Goal: Task Accomplishment & Management: Manage account settings

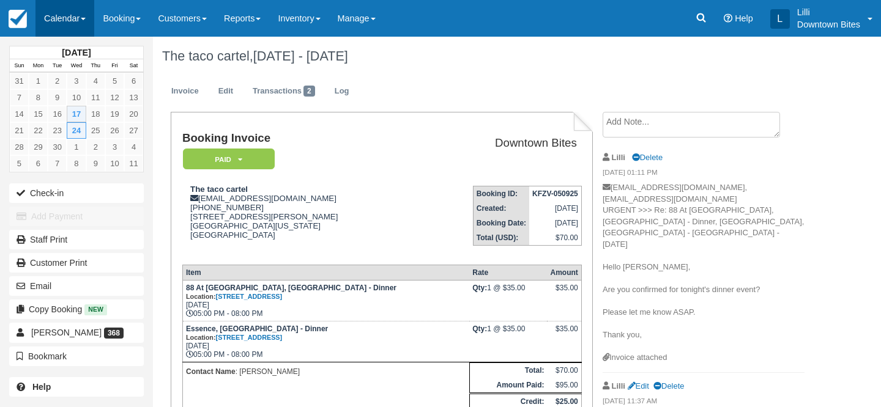
click at [64, 14] on link "Calendar" at bounding box center [64, 18] width 59 height 37
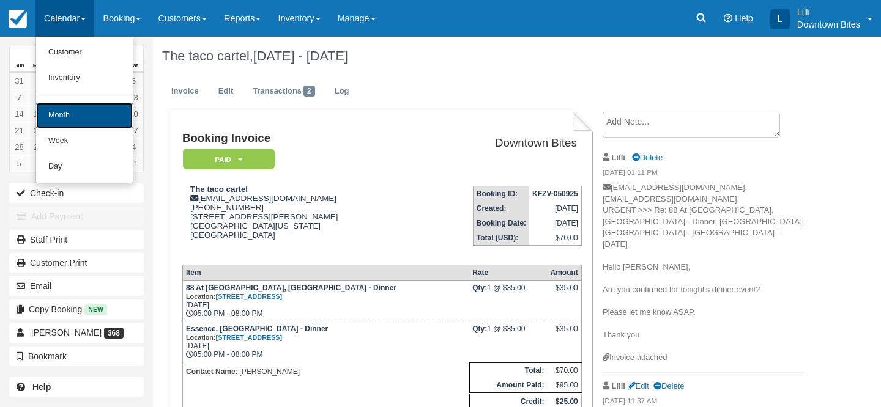
click at [80, 121] on link "Month" at bounding box center [84, 116] width 97 height 26
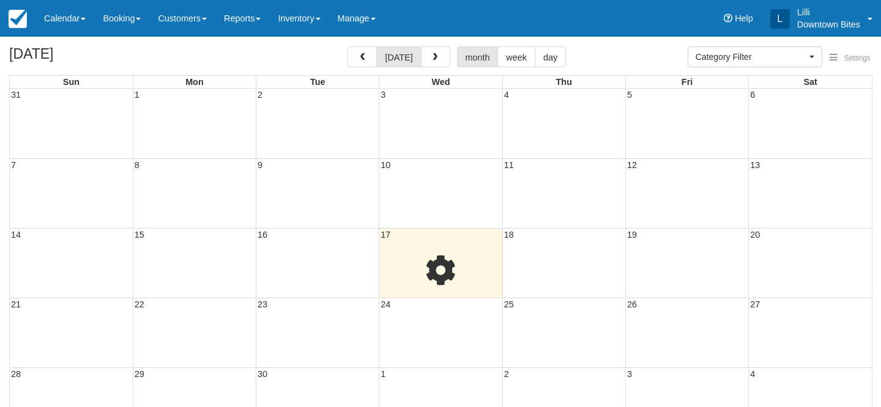
select select
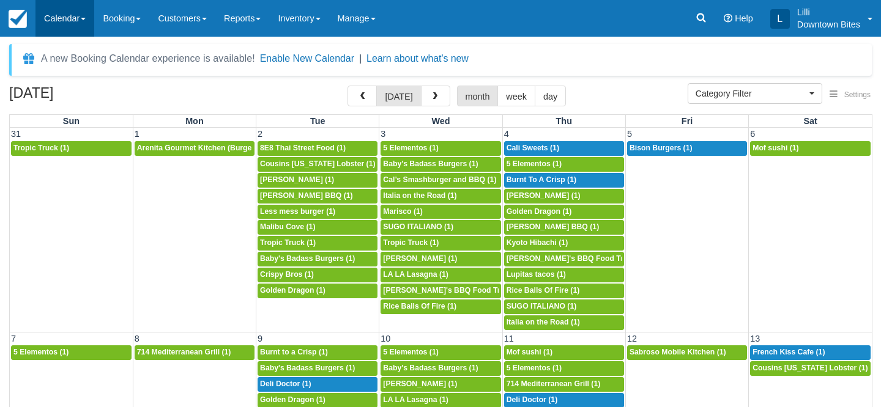
click at [70, 19] on link "Calendar" at bounding box center [64, 18] width 59 height 37
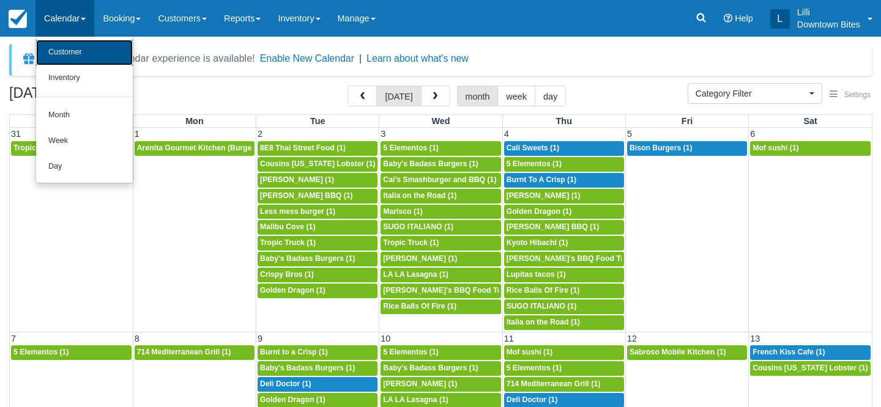
click at [63, 59] on link "Customer" at bounding box center [84, 53] width 97 height 26
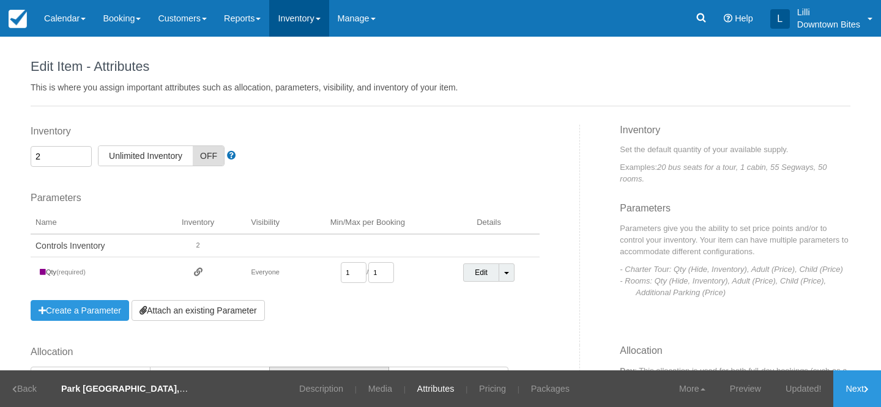
click at [305, 20] on link "Inventory" at bounding box center [298, 18] width 59 height 37
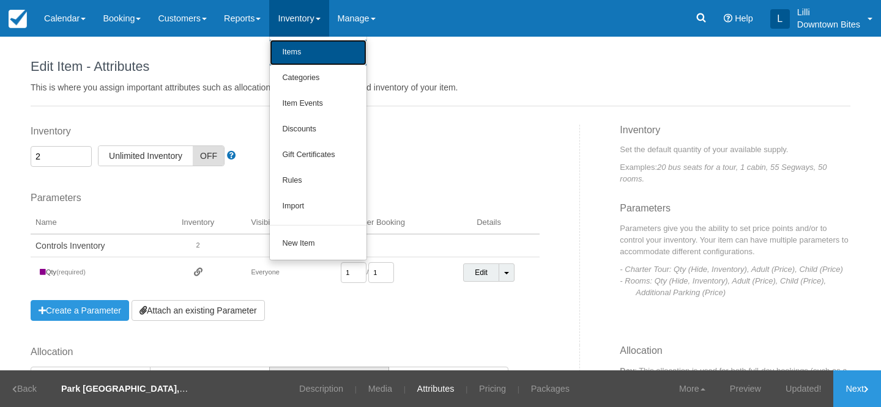
click at [310, 53] on link "Items" at bounding box center [318, 53] width 97 height 26
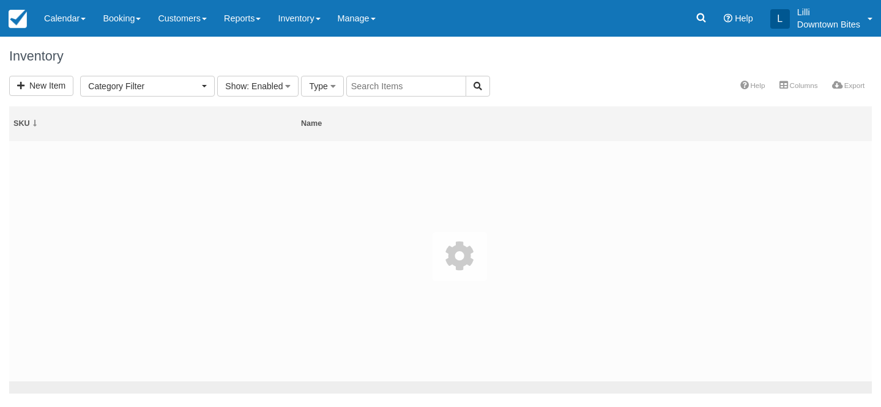
select select
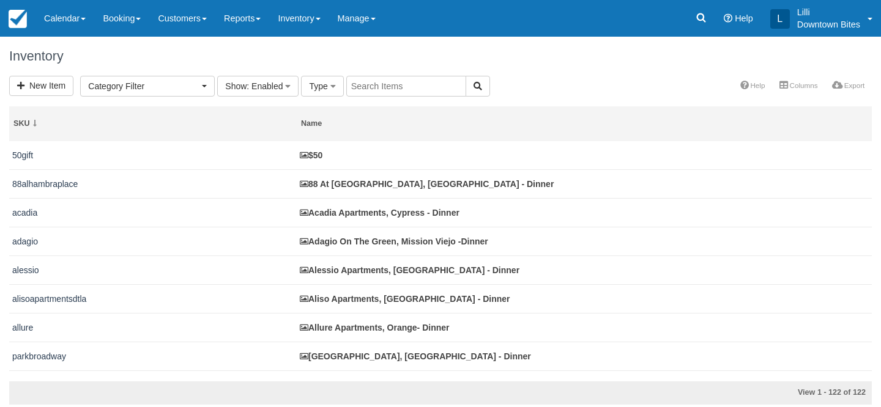
click at [393, 86] on input "text" at bounding box center [406, 86] width 120 height 21
type input "knolls"
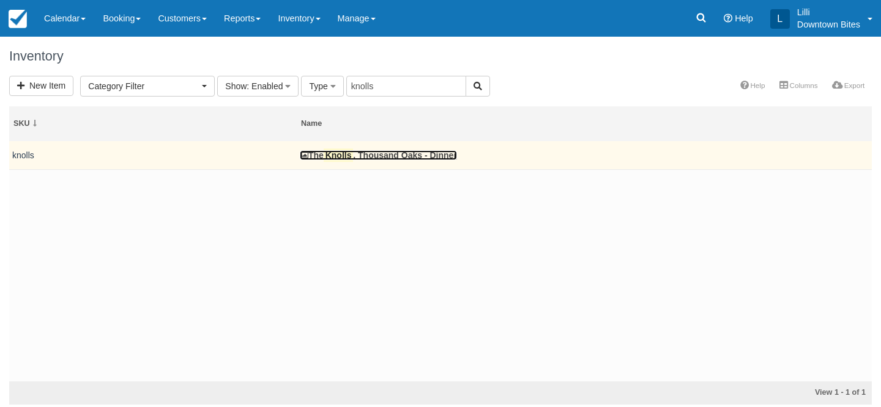
click at [349, 152] on mark "Knolls" at bounding box center [338, 155] width 29 height 13
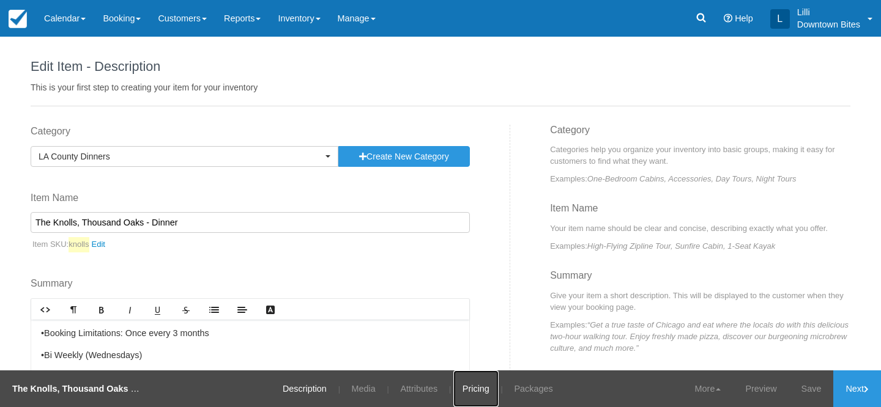
click at [474, 390] on link "Pricing" at bounding box center [475, 389] width 45 height 37
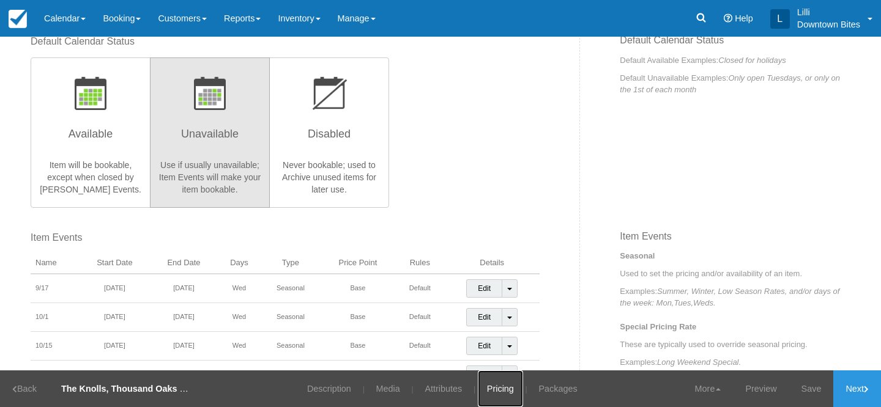
scroll to position [322, 0]
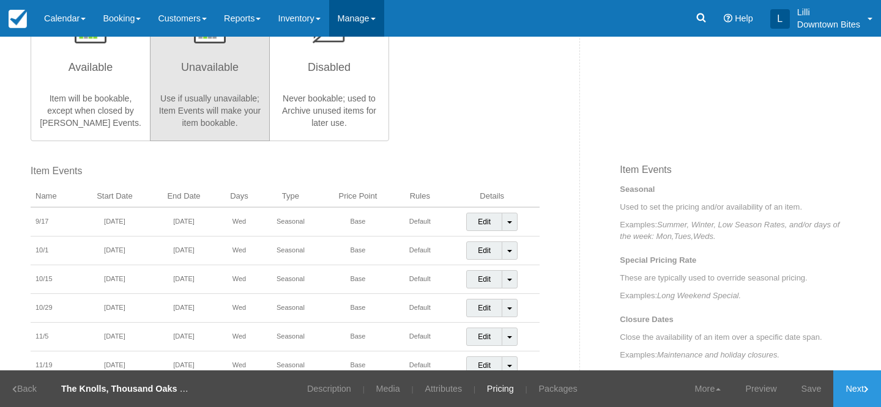
click at [363, 20] on link "Manage" at bounding box center [356, 18] width 55 height 37
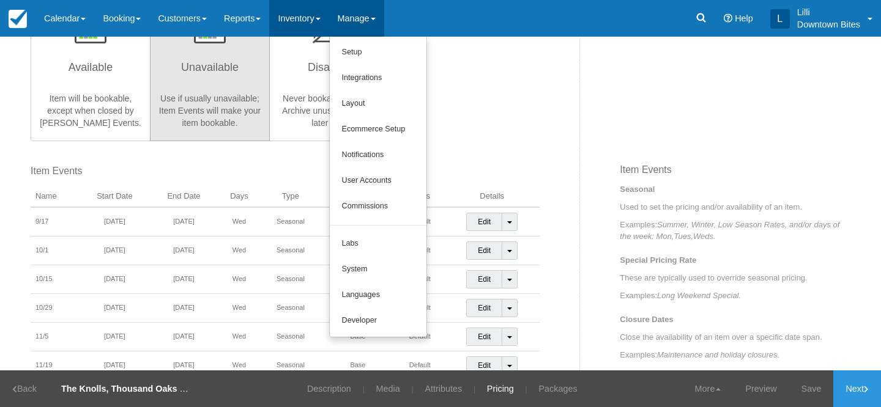
click at [301, 23] on link "Inventory" at bounding box center [298, 18] width 59 height 37
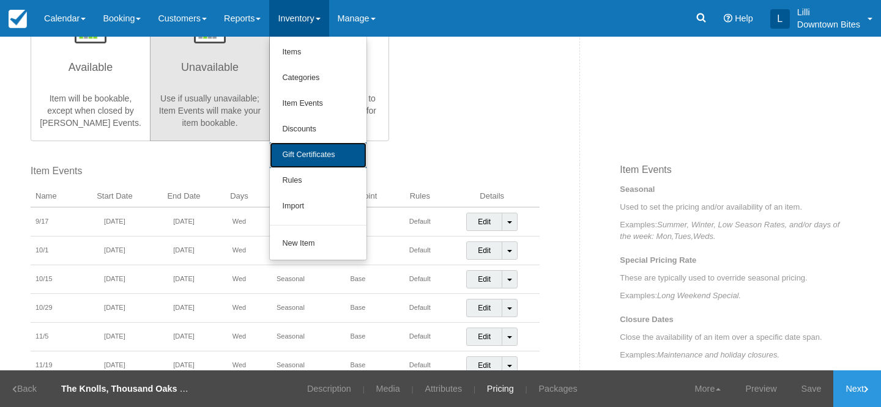
click at [314, 158] on link "Gift Certificates" at bounding box center [318, 156] width 97 height 26
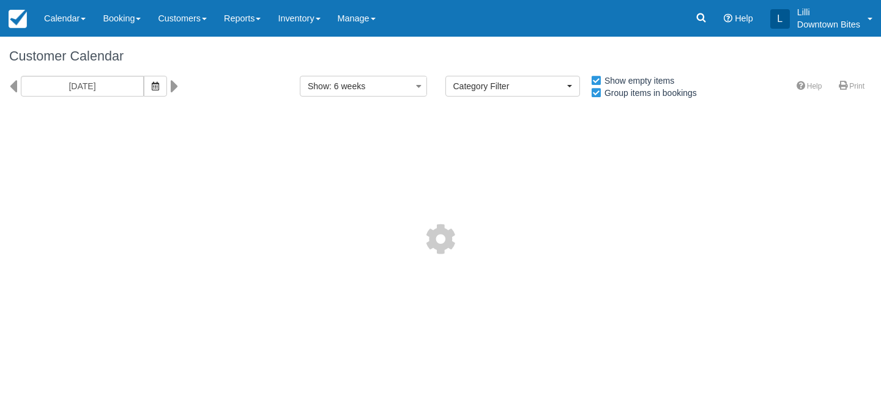
select select
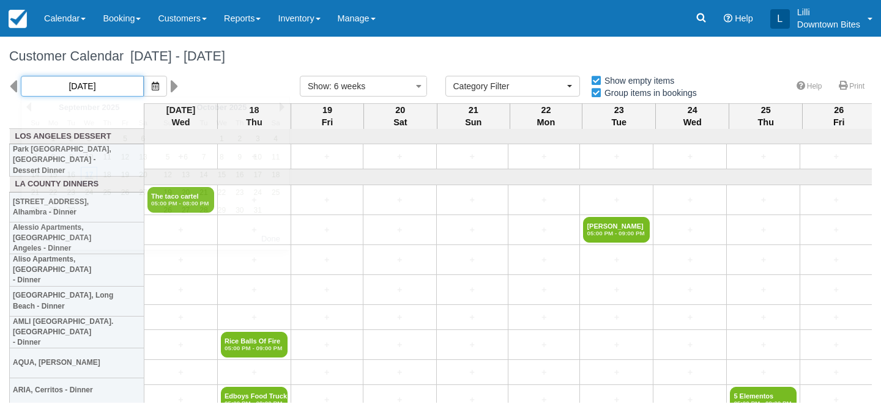
click at [85, 84] on input "[DATE]" at bounding box center [82, 86] width 123 height 21
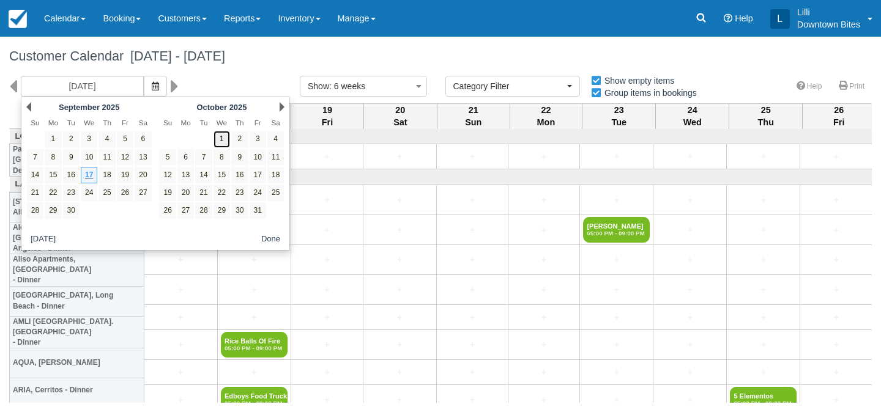
click at [226, 137] on link "1" at bounding box center [222, 139] width 17 height 17
type input "[DATE]"
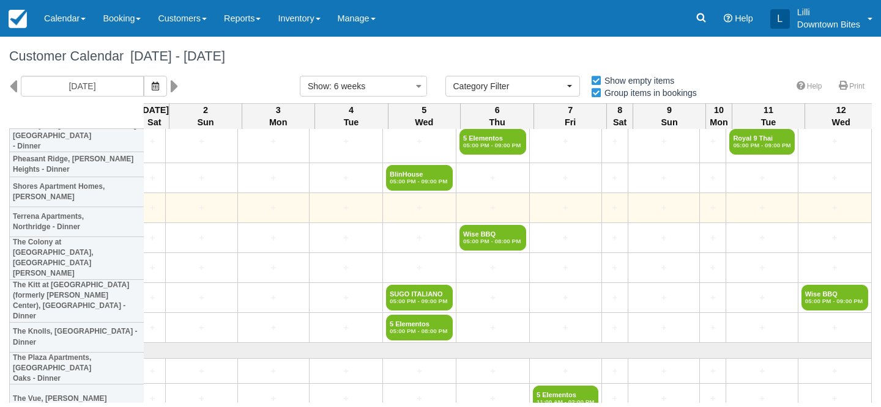
scroll to position [1565, 2177]
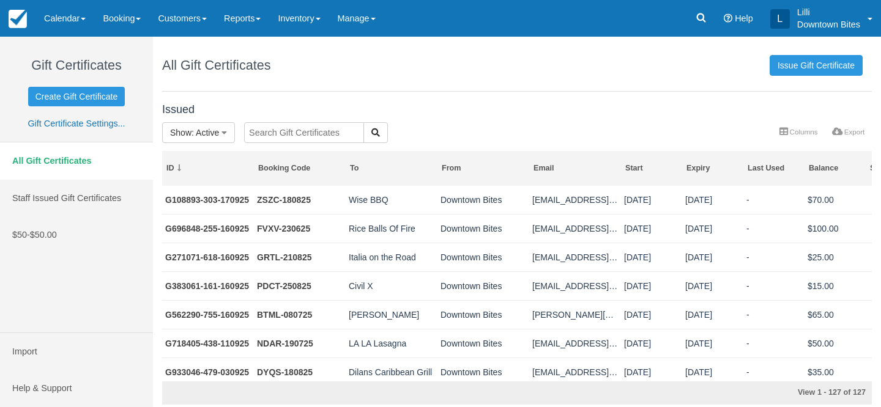
click at [323, 131] on input "text" at bounding box center [304, 132] width 120 height 21
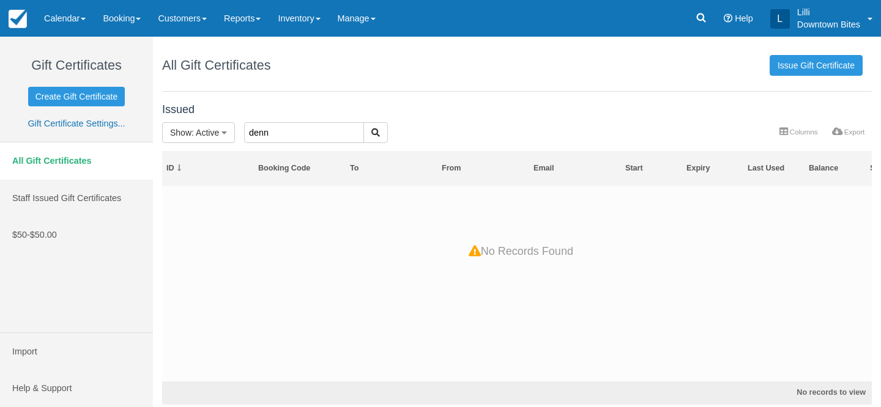
click at [295, 137] on input "denn" at bounding box center [304, 132] width 120 height 21
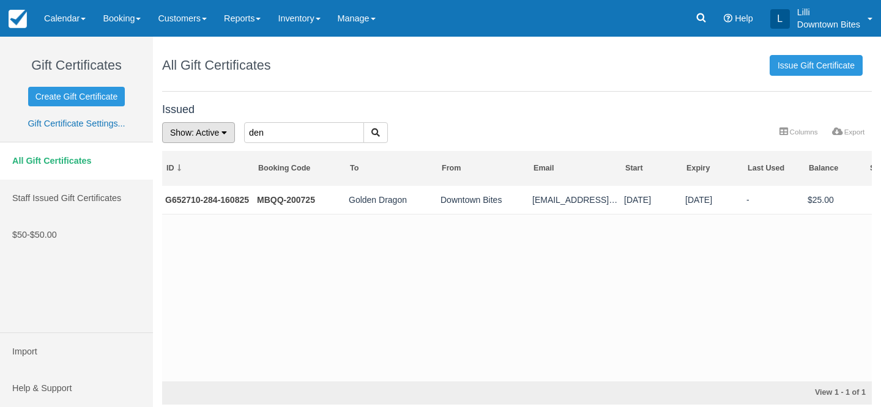
drag, startPoint x: 270, startPoint y: 134, endPoint x: 206, endPoint y: 132, distance: 63.7
click at [412, 122] on form "Show : Active All Active Depleted Expired Void den" at bounding box center [412, 122] width 0 height 0
type input "yolo"
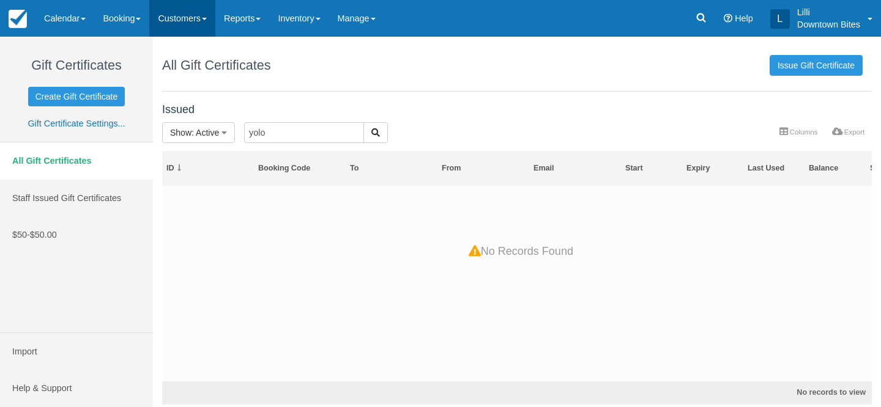
click at [190, 6] on link "Customers" at bounding box center [182, 18] width 66 height 37
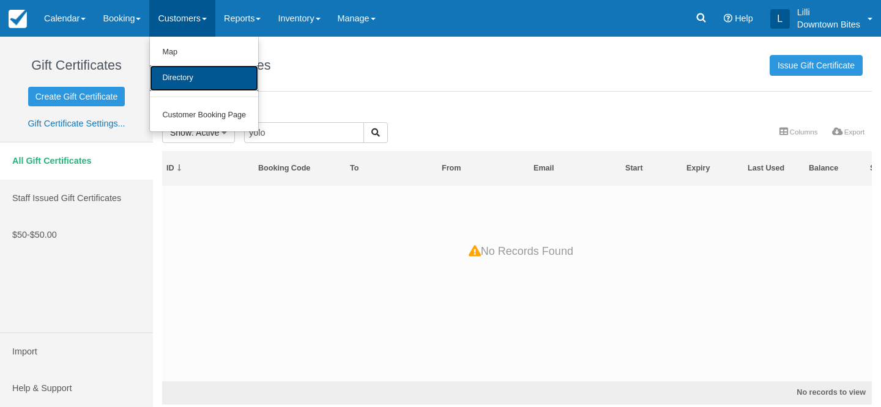
click at [187, 74] on link "Directory" at bounding box center [204, 78] width 108 height 26
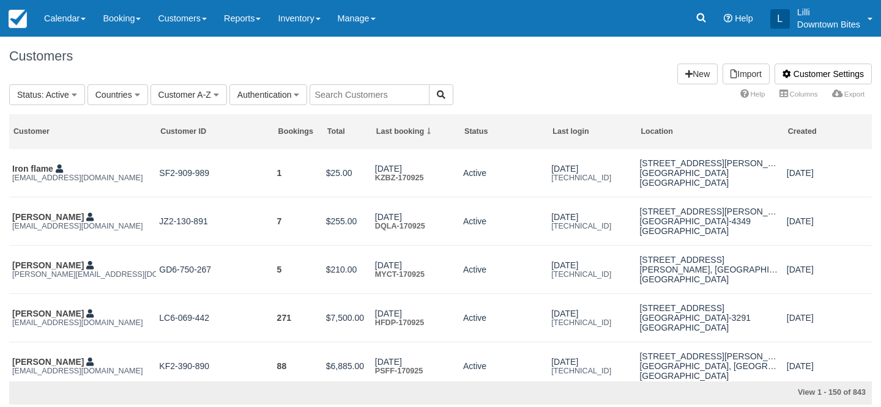
click at [336, 90] on input "text" at bounding box center [370, 94] width 120 height 21
type input "den"
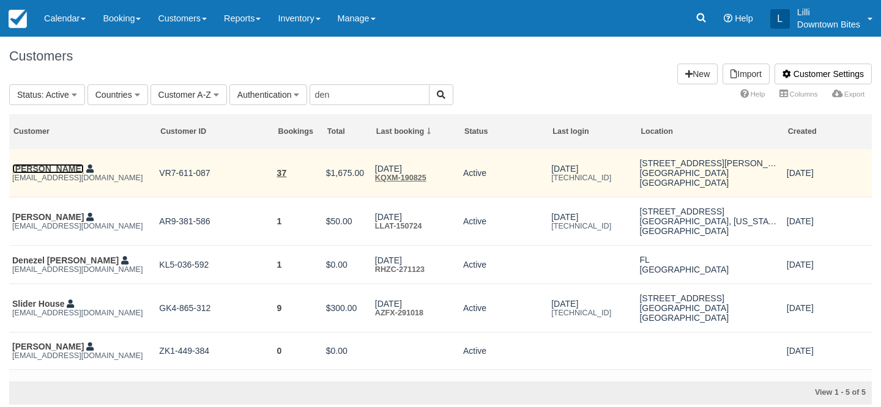
click at [55, 171] on link "[PERSON_NAME]" at bounding box center [48, 169] width 72 height 10
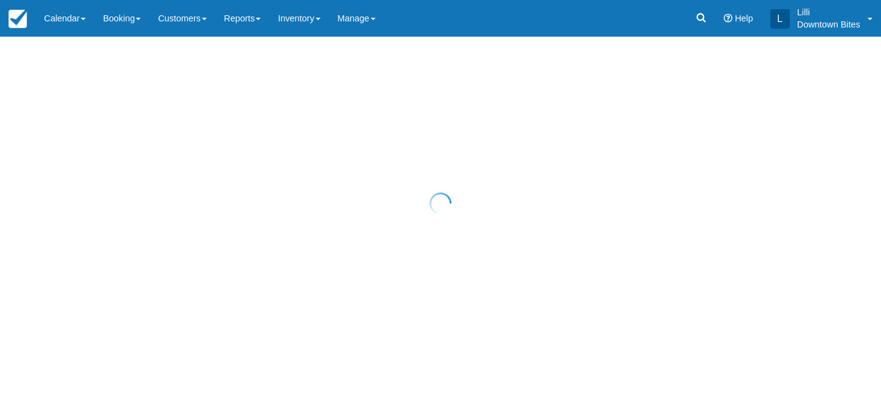
select select "50"
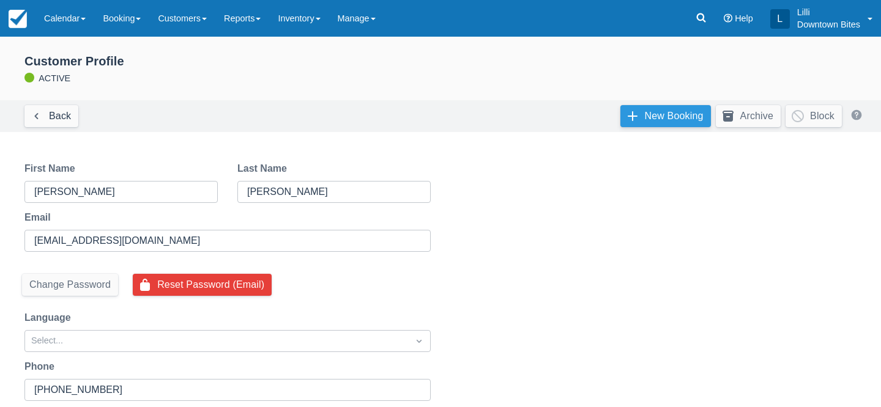
click at [664, 117] on link "New Booking" at bounding box center [665, 116] width 91 height 22
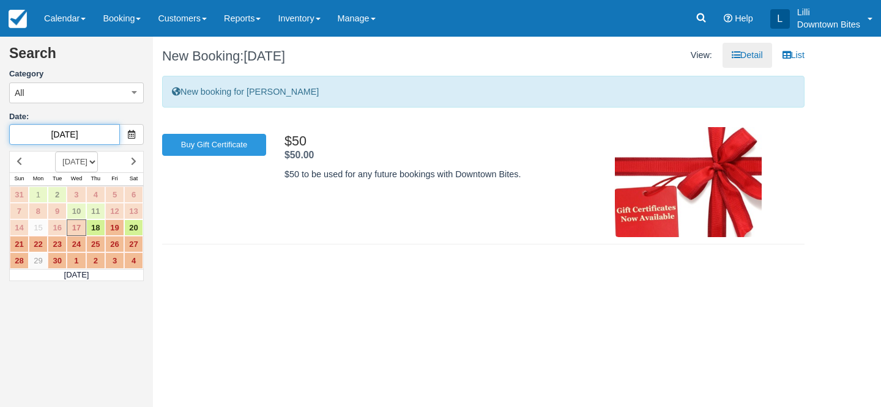
click at [103, 130] on input "[DATE]" at bounding box center [64, 134] width 111 height 21
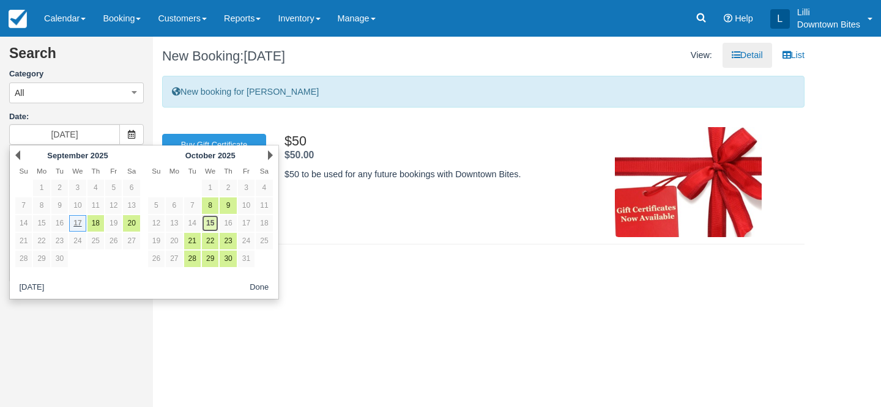
click at [208, 229] on link "15" at bounding box center [210, 223] width 17 height 17
type input "[DATE]"
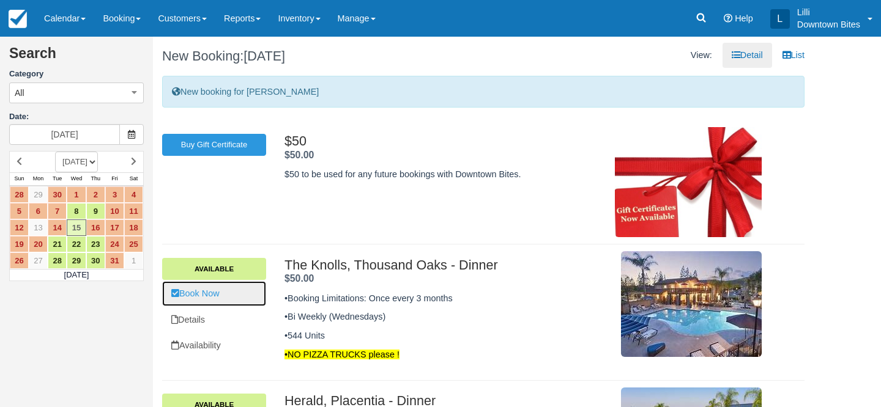
click at [214, 296] on link "Book Now" at bounding box center [214, 293] width 104 height 25
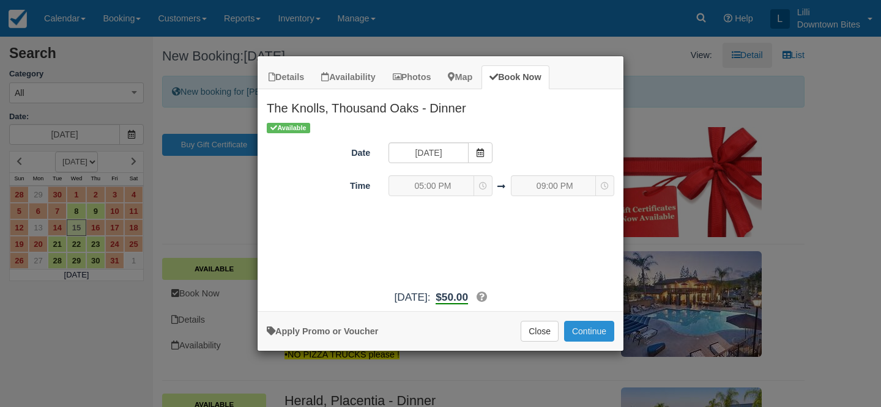
click at [589, 324] on button "Continue" at bounding box center [589, 331] width 50 height 21
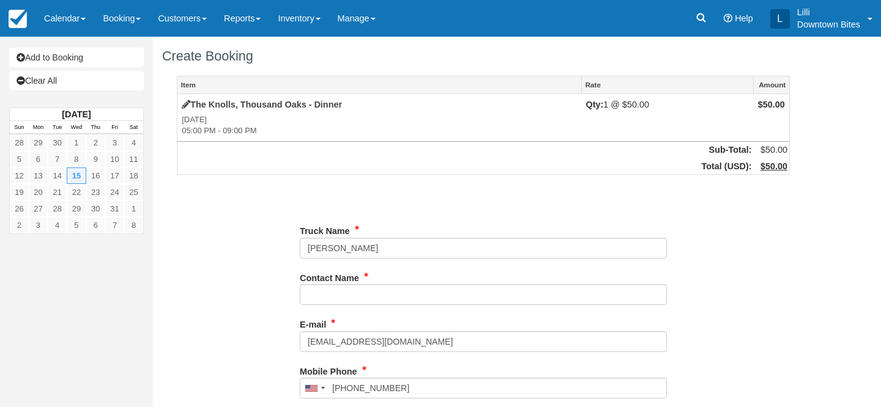
type input "[PHONE_NUMBER]"
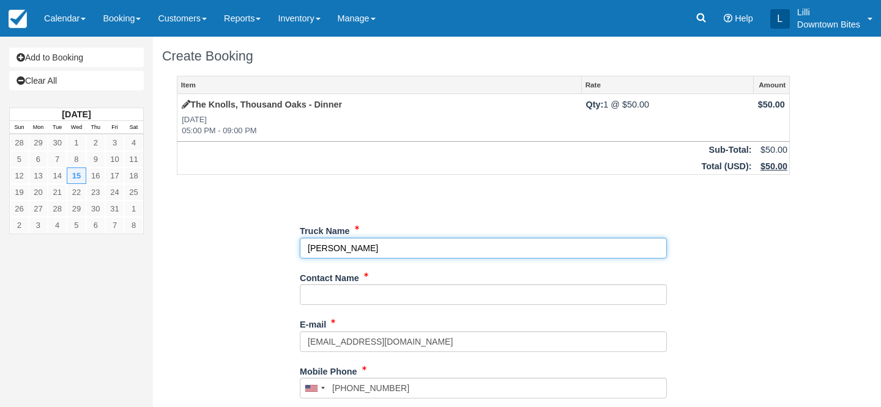
drag, startPoint x: 365, startPoint y: 249, endPoint x: 272, endPoint y: 249, distance: 93.6
click at [272, 249] on div "Item Rate Amount The Knolls, Thousand Oaks - Dinner [DATE] 05:00 PM - 09:00 PM …" at bounding box center [483, 389] width 642 height 626
type input "Yolo Cupz"
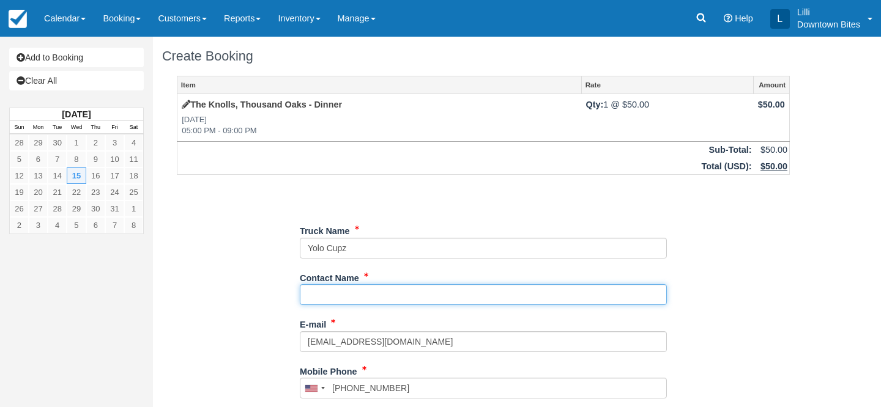
paste input "[PERSON_NAME]"
type input "[PERSON_NAME]"
type input "[PHONE_NUMBER]"
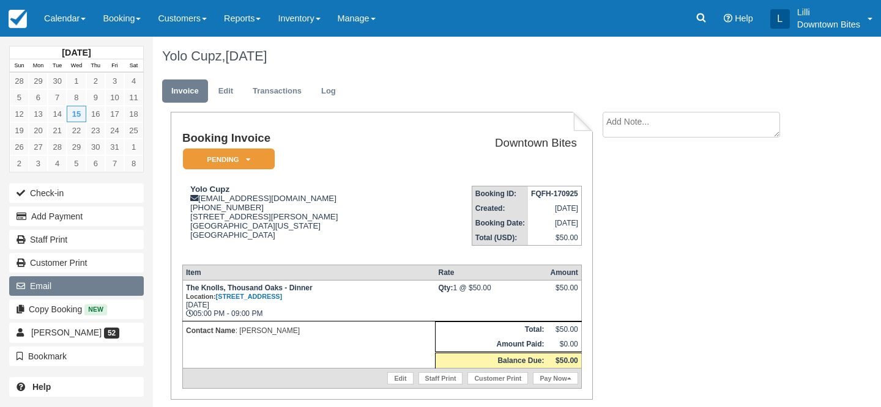
click at [75, 281] on button "Email" at bounding box center [76, 287] width 135 height 20
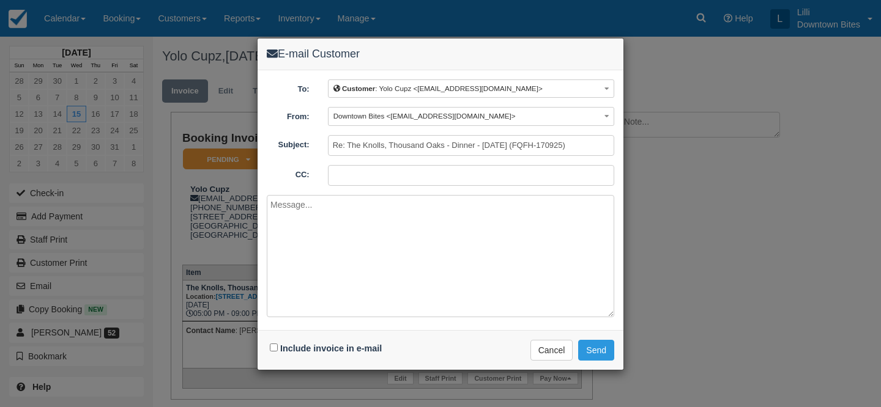
click at [333, 180] on input "CC:" at bounding box center [471, 175] width 286 height 21
type input "[EMAIL_ADDRESS][DOMAIN_NAME]"
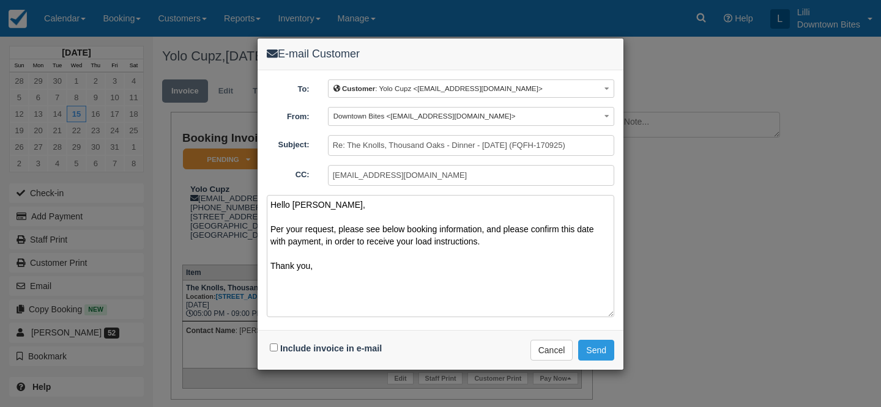
type textarea "Hello [PERSON_NAME], Per your request, please see below booking information, an…"
click at [275, 350] on input "Include invoice in e-mail" at bounding box center [274, 348] width 8 height 8
checkbox input "true"
click at [603, 352] on button "Send" at bounding box center [596, 350] width 36 height 21
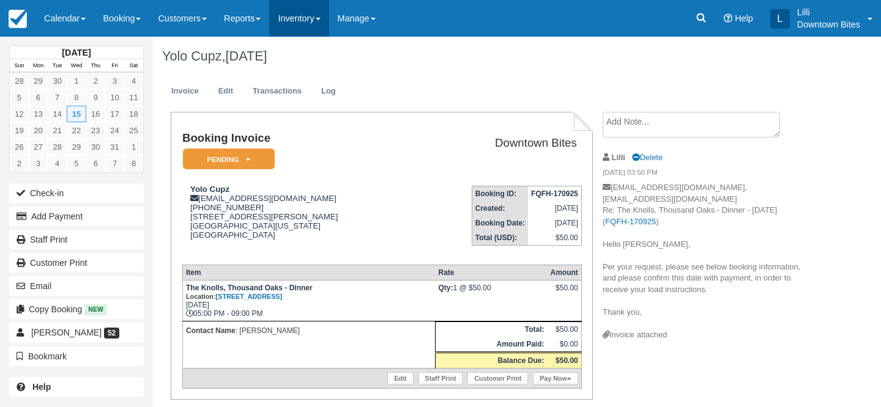
click at [310, 13] on link "Inventory" at bounding box center [298, 18] width 59 height 37
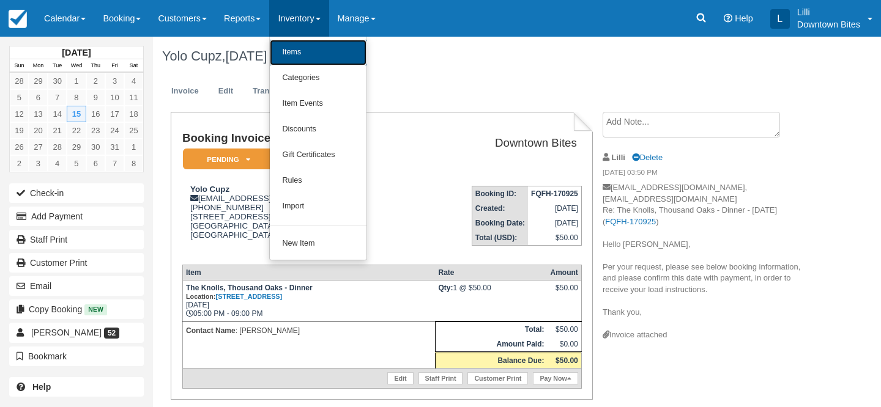
click at [300, 52] on link "Items" at bounding box center [318, 53] width 97 height 26
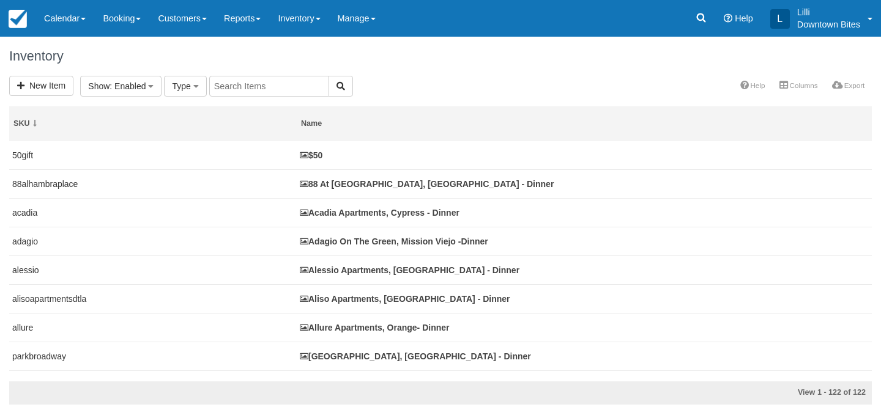
select select
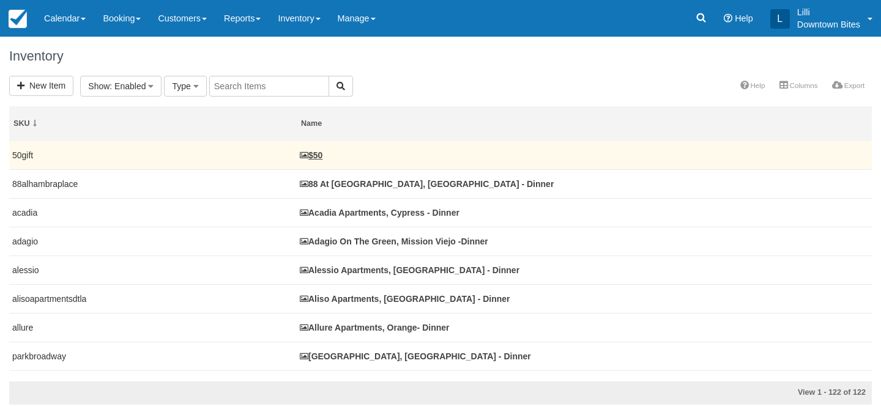
select select
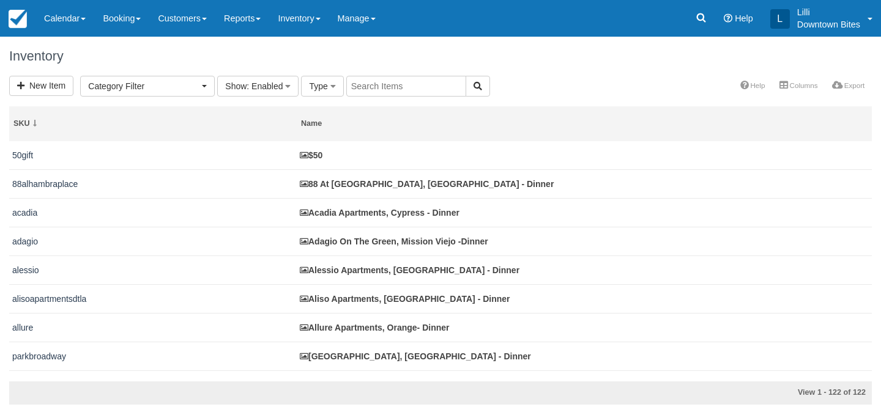
click at [382, 88] on input "text" at bounding box center [406, 86] width 120 height 21
type input "bella"
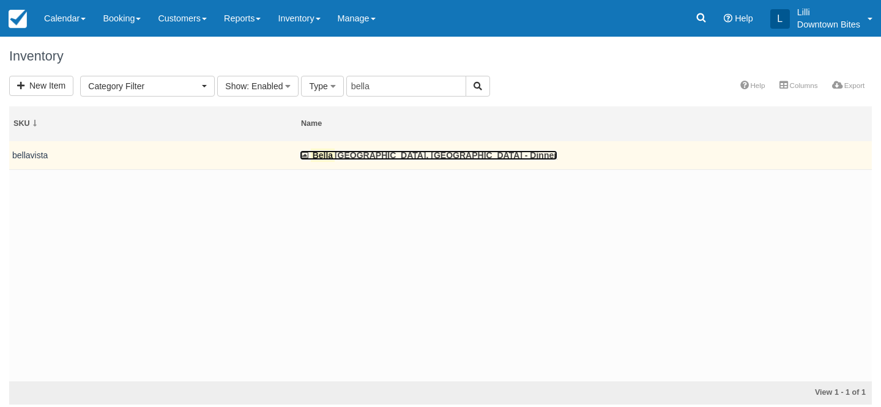
click at [346, 155] on link "Bella Vista Apartments, Woodland Hills - Dinner" at bounding box center [429, 156] width 258 height 10
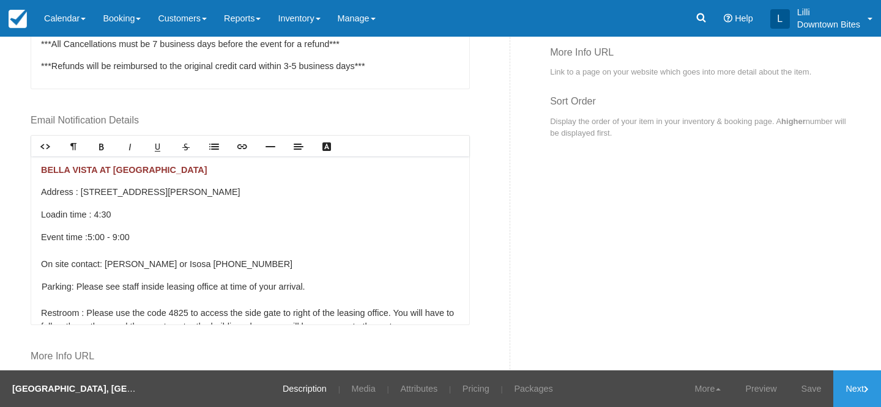
scroll to position [712, 0]
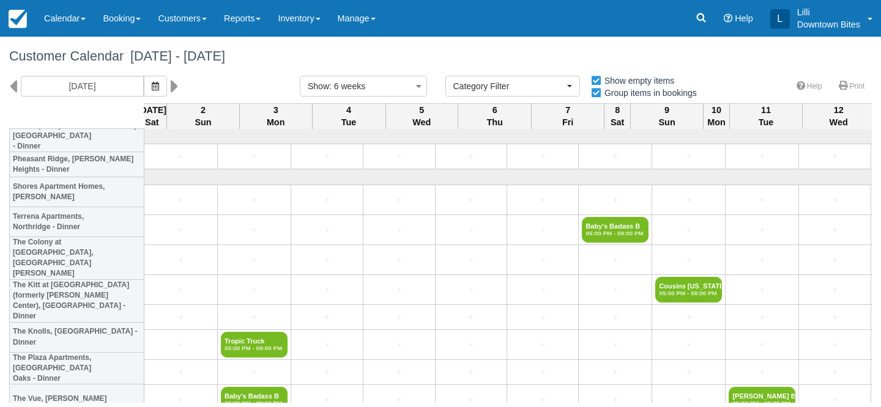
select select
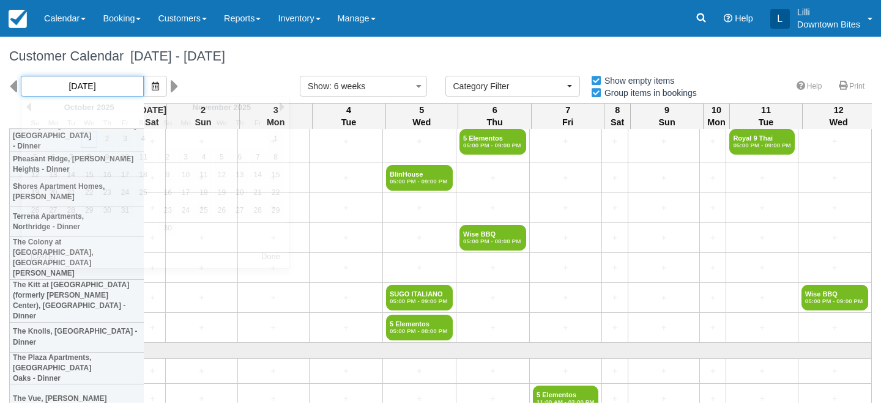
click at [92, 84] on input "10/01/25" at bounding box center [82, 86] width 123 height 21
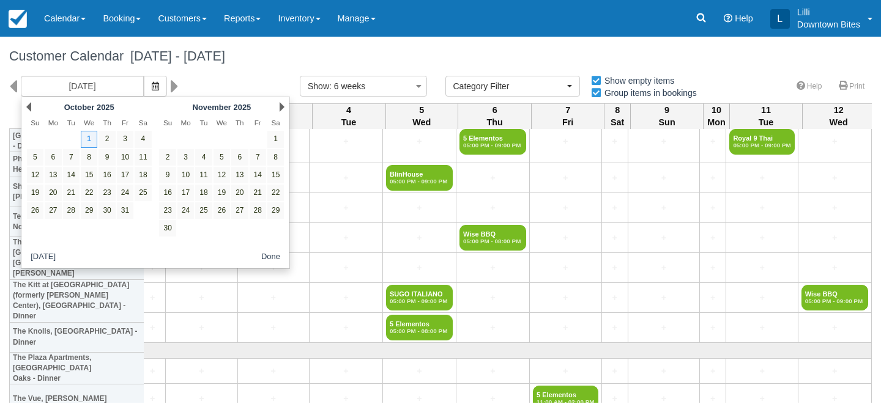
click at [33, 106] on div "Prev October 2025" at bounding box center [89, 107] width 133 height 17
click at [29, 105] on link "Prev" at bounding box center [28, 107] width 5 height 10
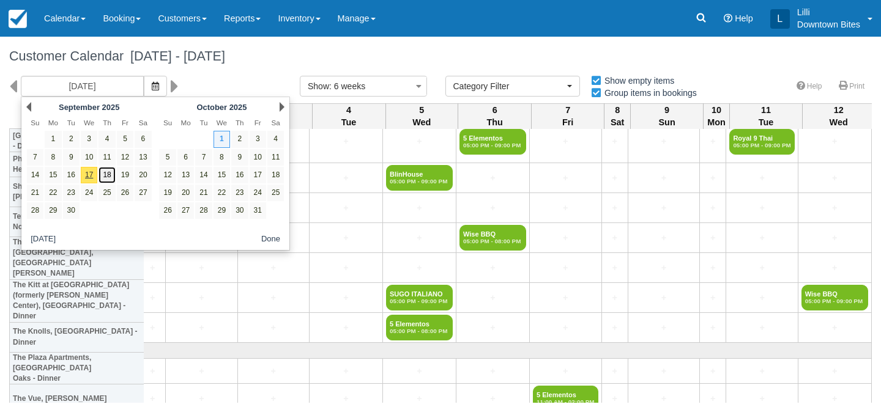
click at [108, 174] on link "18" at bounding box center [107, 175] width 17 height 17
type input "09/18/25"
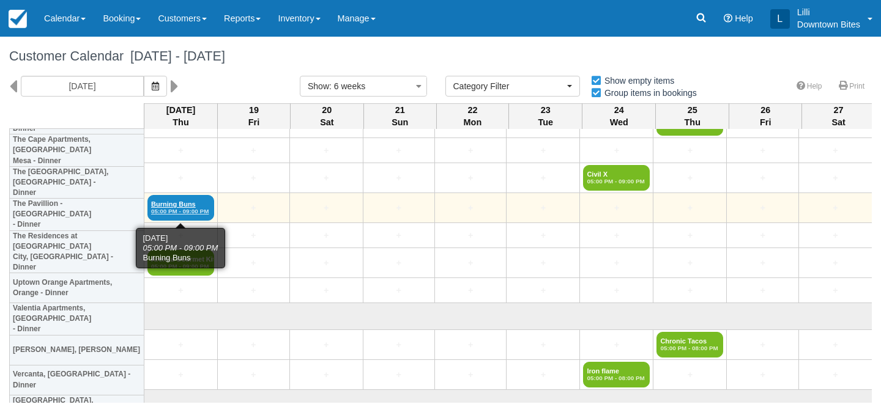
scroll to position [3406, 0]
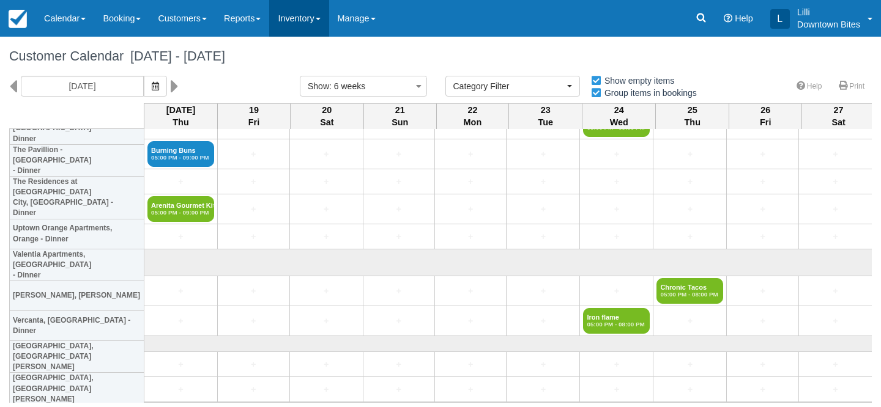
click at [311, 16] on link "Inventory" at bounding box center [298, 18] width 59 height 37
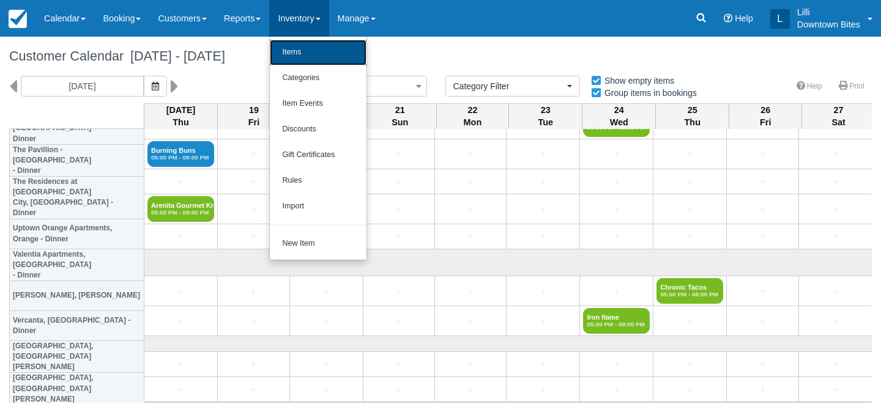
click at [315, 50] on link "Items" at bounding box center [318, 53] width 97 height 26
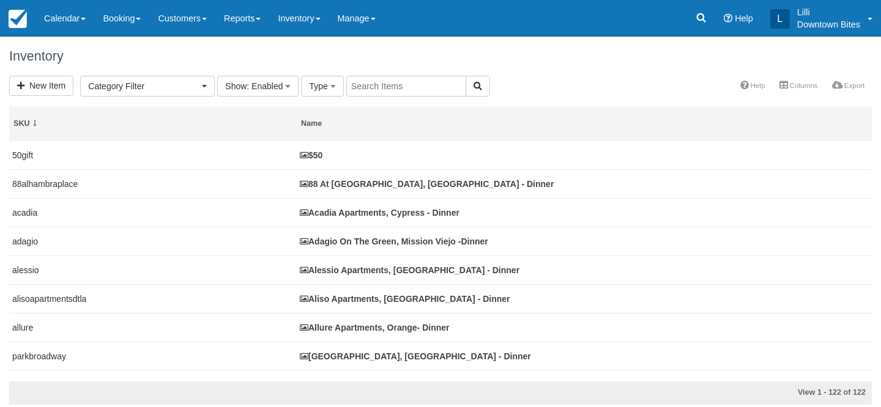
select select
click at [384, 91] on input "text" at bounding box center [406, 86] width 120 height 21
type input "jia"
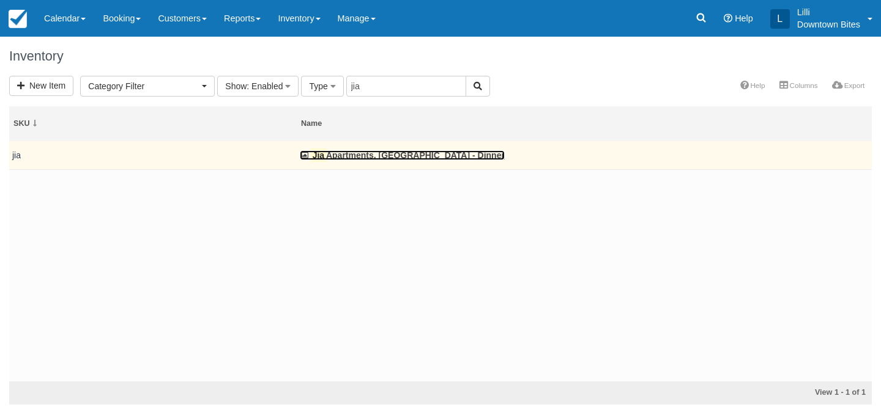
click at [363, 153] on link "Jia Apartments, Los Angeles - Dinner" at bounding box center [402, 156] width 205 height 10
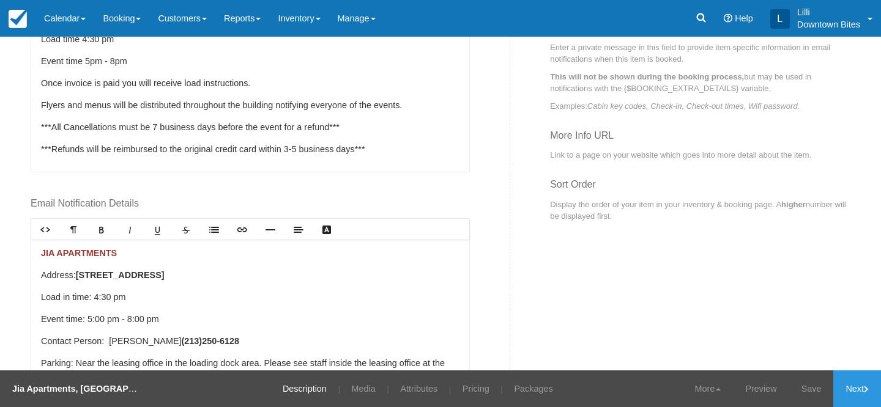
scroll to position [600, 0]
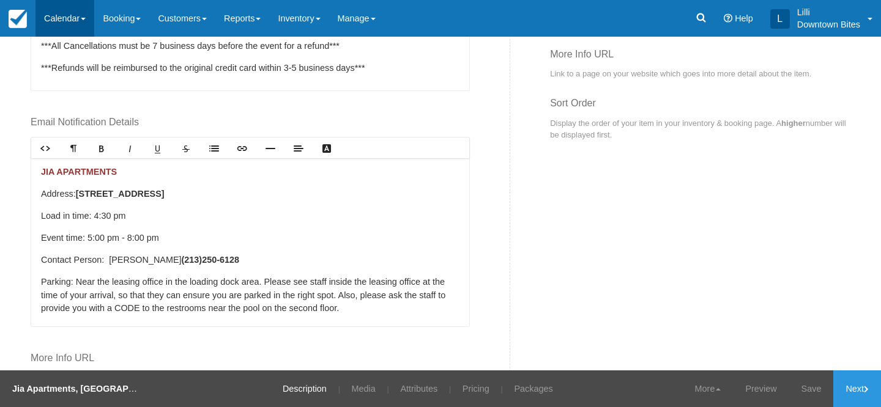
click at [73, 18] on link "Calendar" at bounding box center [64, 18] width 59 height 37
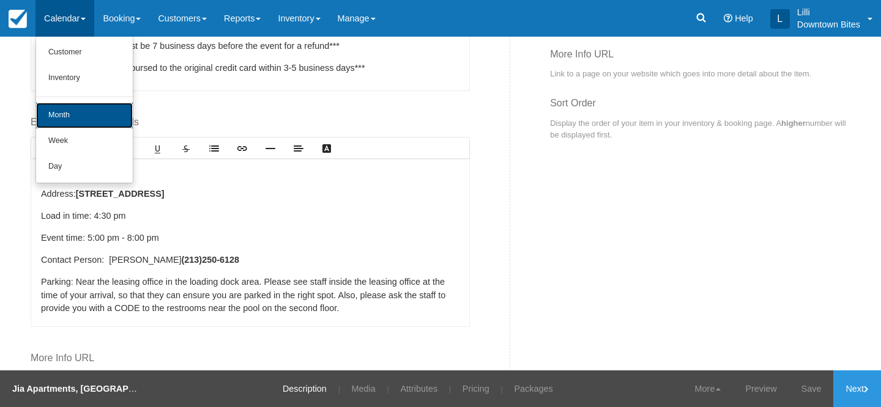
click at [72, 111] on link "Month" at bounding box center [84, 116] width 97 height 26
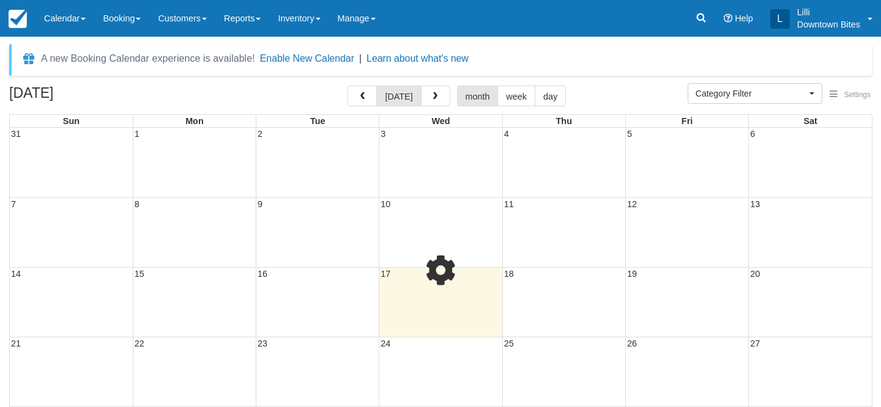
select select
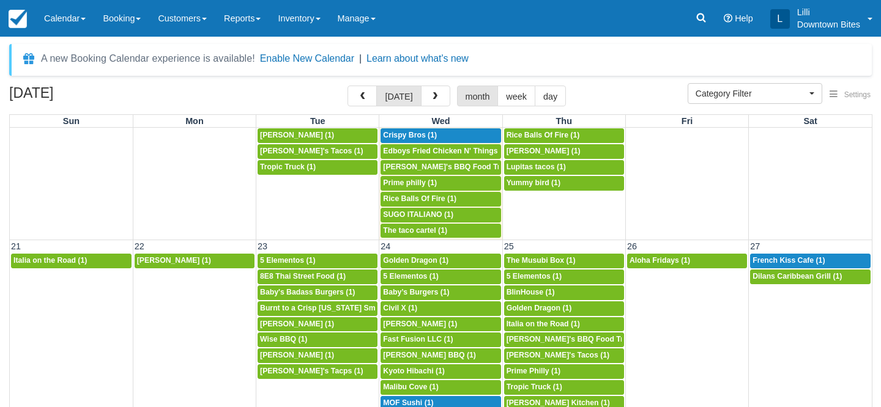
scroll to position [630, 0]
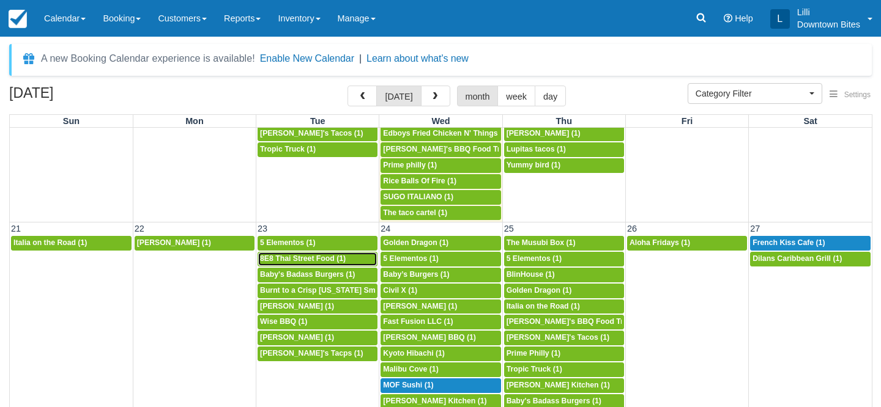
click at [322, 260] on span "8E8 Thai Street Food (1)" at bounding box center [303, 259] width 86 height 9
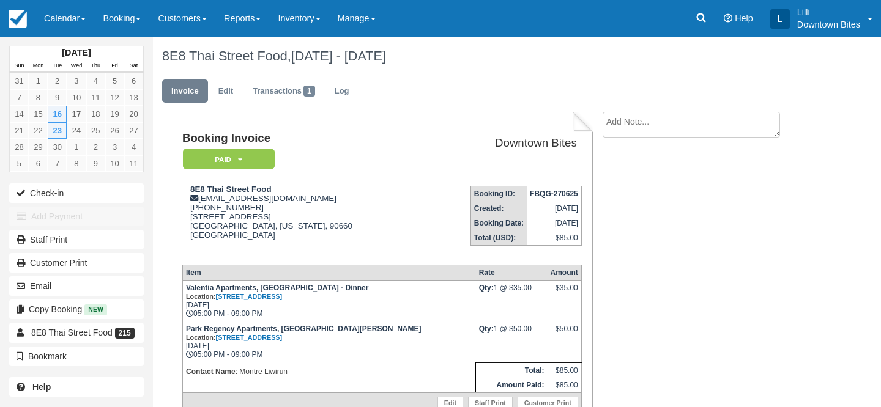
click at [647, 127] on textarea at bounding box center [691, 125] width 177 height 26
paste textarea "got Catering Sep 23 may i cancel Park regency External Inbox Return to Inbox? T…"
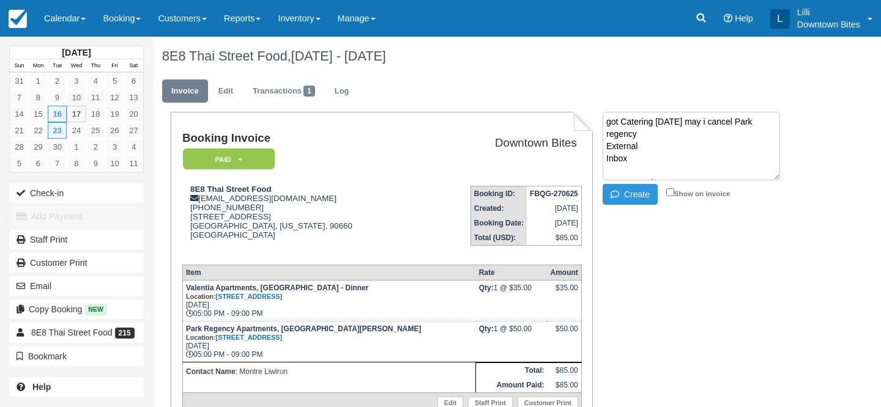
scroll to position [191, 0]
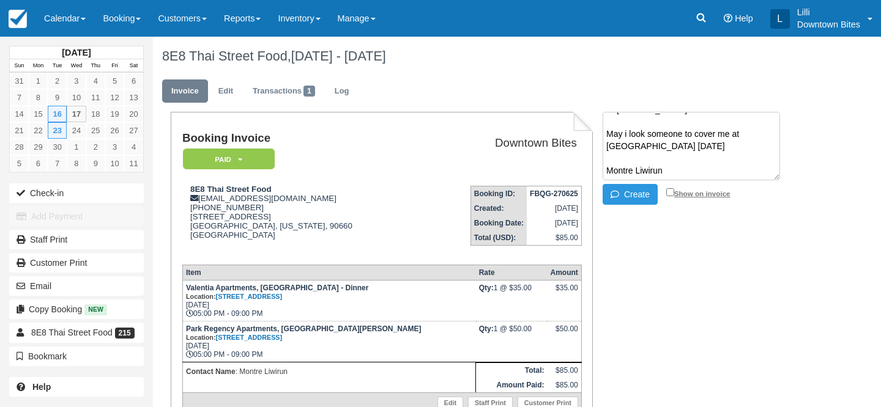
type textarea "got Catering Sep 23 may i cancel Park regency External Inbox Return to Inbox? T…"
click at [671, 191] on input "Show on invoice" at bounding box center [670, 192] width 8 height 8
checkbox input "true"
click at [631, 206] on li "got Catering Sep 23 may i cancel Park regency External Inbox Return to Inbox? T…" at bounding box center [704, 160] width 202 height 96
click at [622, 190] on icon "button" at bounding box center [617, 194] width 13 height 9
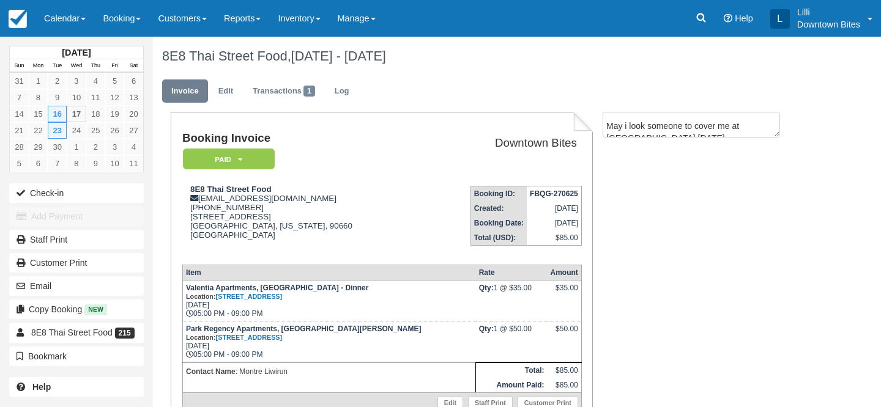
scroll to position [0, 0]
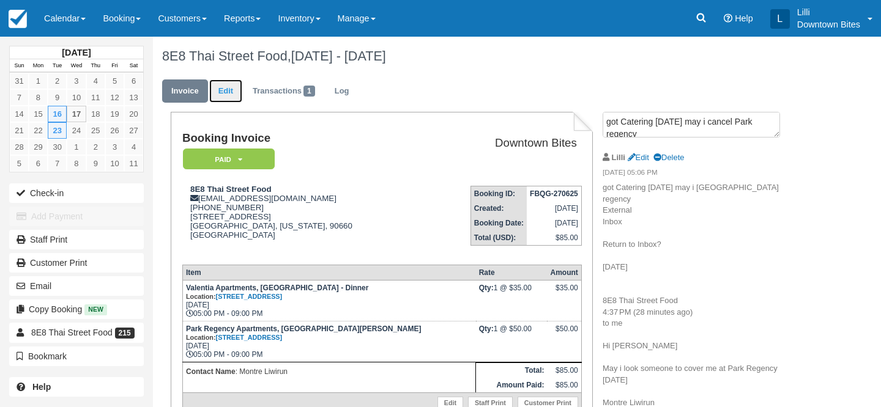
click at [225, 94] on link "Edit" at bounding box center [225, 92] width 33 height 24
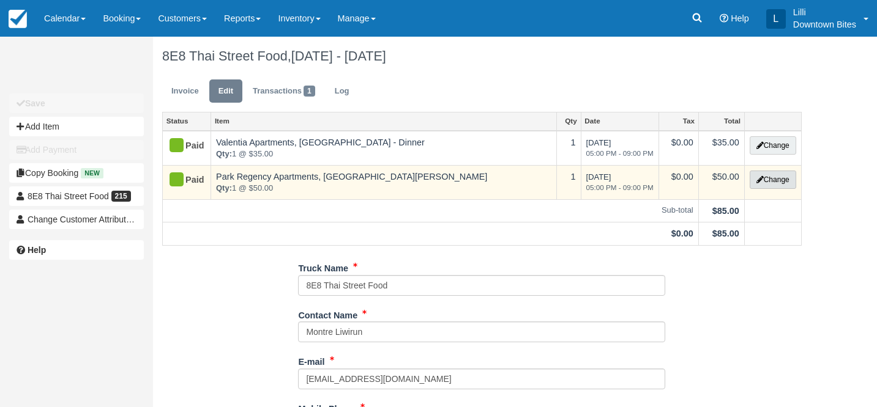
click at [781, 183] on button "Change" at bounding box center [772, 180] width 46 height 18
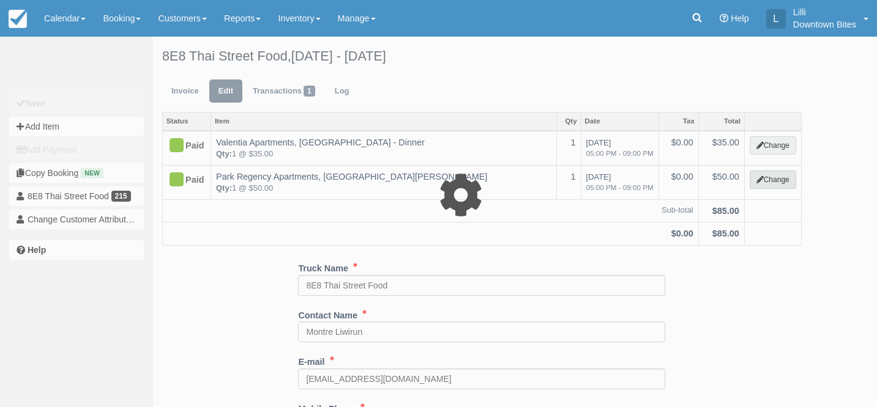
select select "2"
type input "50.00"
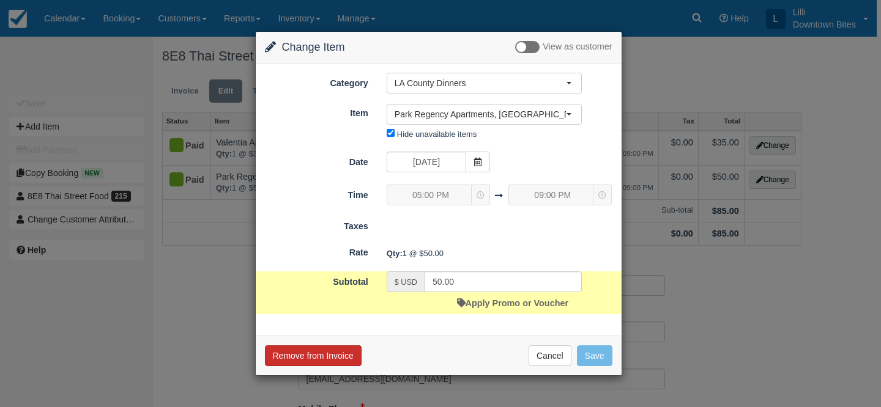
click at [351, 352] on button "Remove from Invoice" at bounding box center [313, 356] width 97 height 21
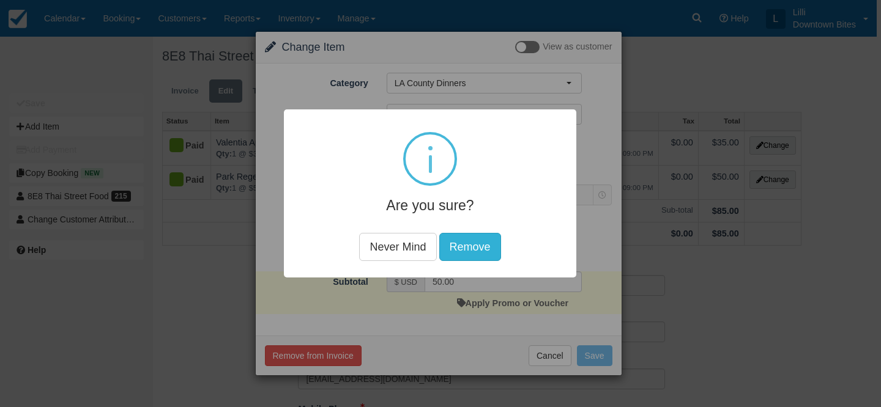
click at [461, 248] on button "Remove" at bounding box center [470, 247] width 62 height 28
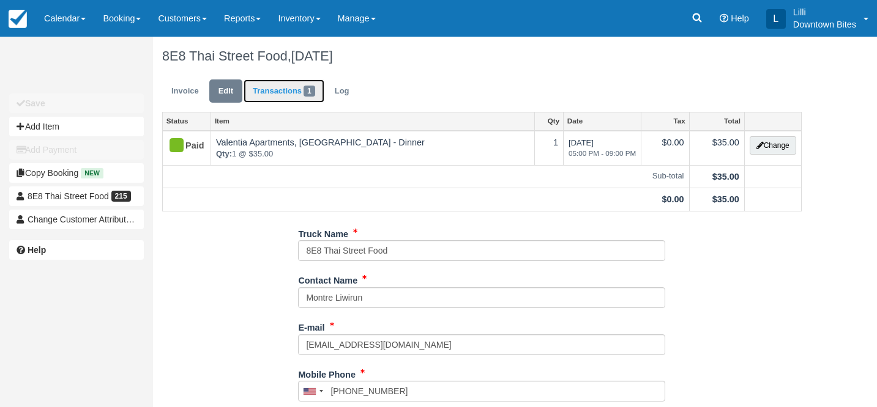
click at [270, 96] on link "Transactions 1" at bounding box center [283, 92] width 81 height 24
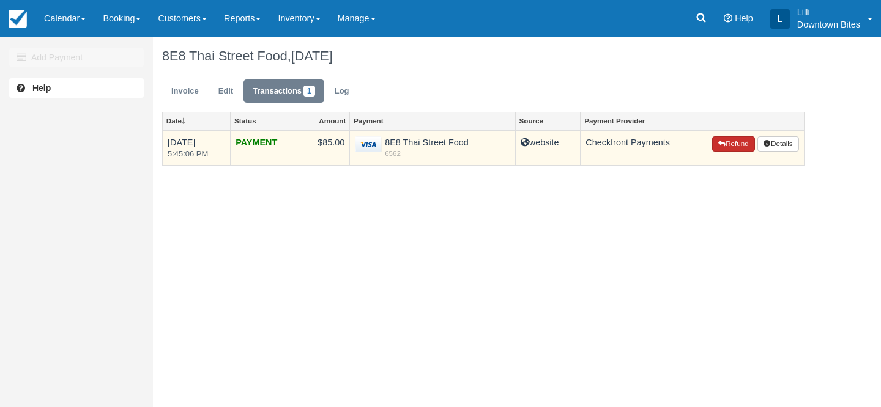
click at [733, 144] on button "Refund" at bounding box center [733, 144] width 43 height 16
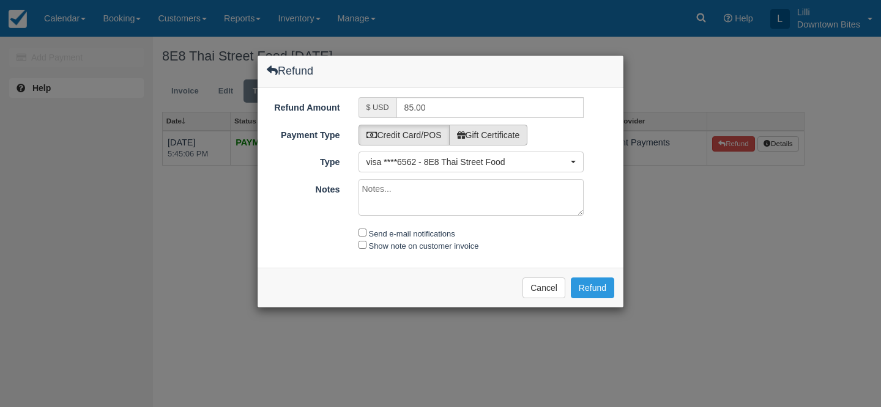
click at [503, 133] on label "Gift Certificate" at bounding box center [488, 135] width 79 height 21
radio input "true"
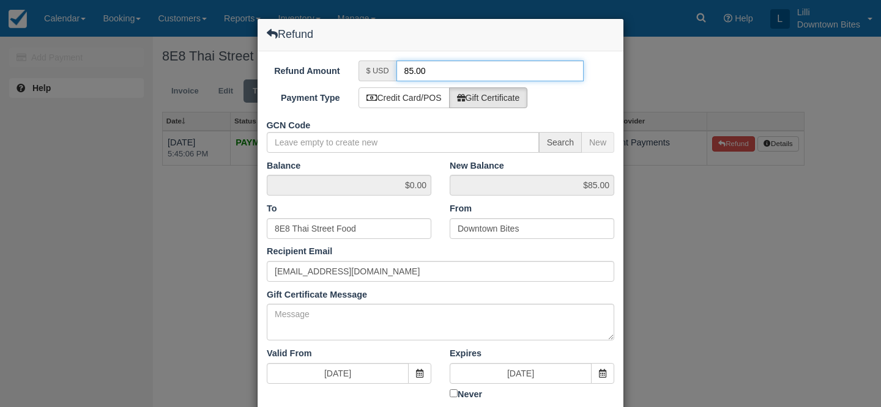
drag, startPoint x: 412, startPoint y: 72, endPoint x: 386, endPoint y: 69, distance: 25.9
click at [390, 70] on div "$ USD 85.00" at bounding box center [472, 71] width 226 height 21
type input "50.00"
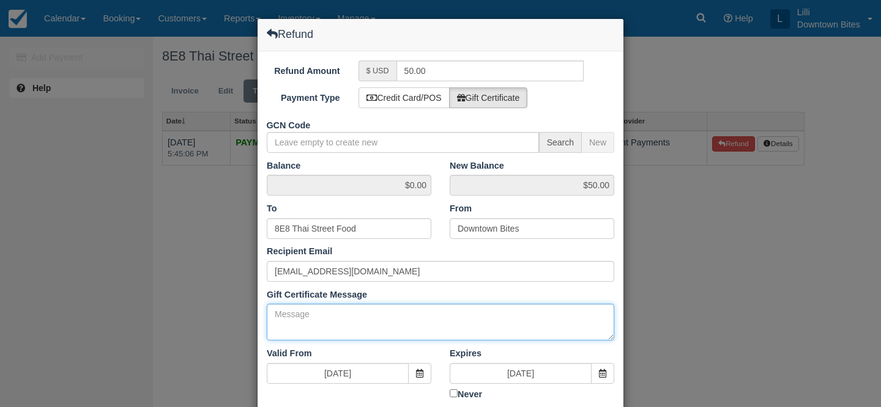
click at [407, 325] on textarea "Gift Certificate Message" at bounding box center [441, 322] width 348 height 37
paste textarea "got Catering Sep 23 may i cancel Park regency External Inbox Return to Inbox? T…"
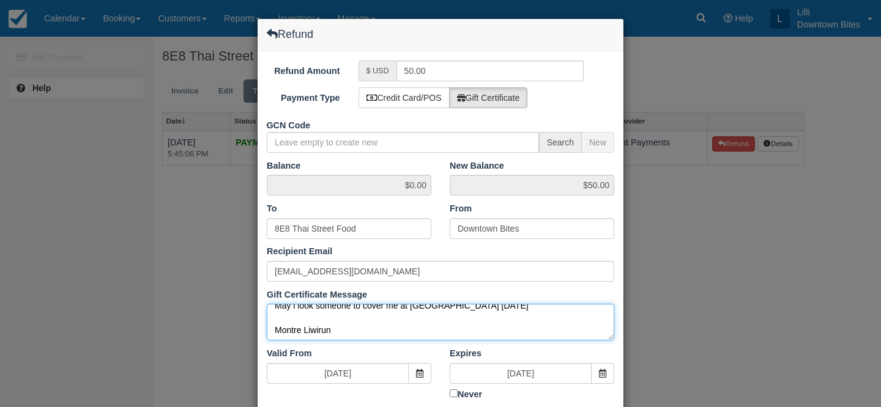
scroll to position [158, 0]
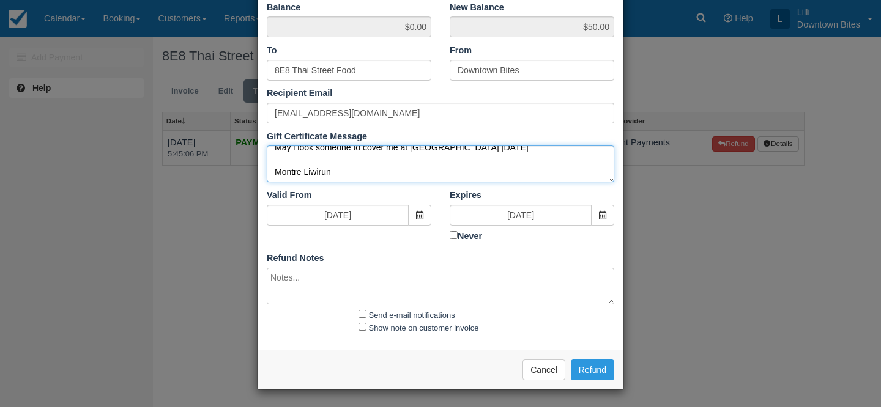
type textarea "got Catering Sep 23 may i cancel Park regency External Inbox Return to Inbox? T…"
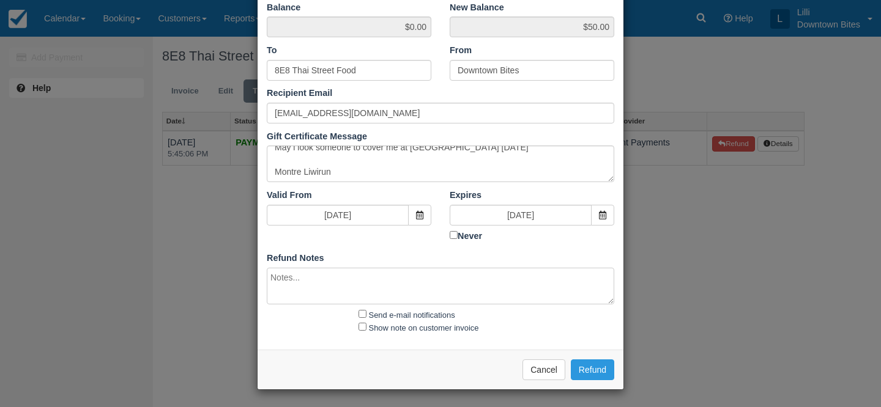
click at [338, 281] on textarea at bounding box center [441, 286] width 348 height 37
paste textarea "got Catering Sep 23 may i cancel Park regency External Inbox Return to Inbox? T…"
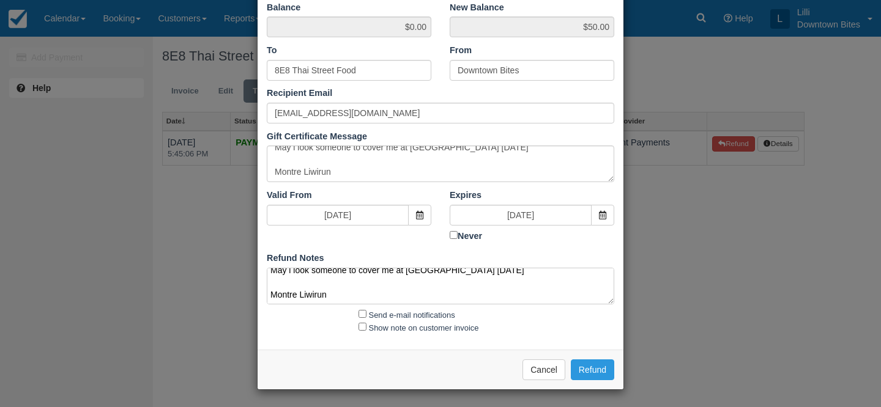
type textarea "got Catering Sep 23 may i cancel Park regency External Inbox Return to Inbox? T…"
click at [363, 313] on input "Send e-mail notifications" at bounding box center [363, 314] width 8 height 8
checkbox input "true"
click at [362, 324] on input "Show note on customer invoice" at bounding box center [363, 327] width 8 height 8
checkbox input "true"
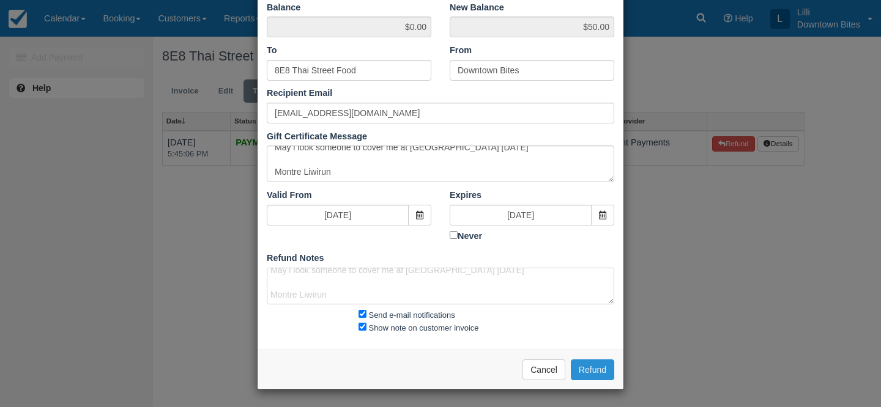
click at [580, 371] on button "Refund" at bounding box center [592, 370] width 43 height 21
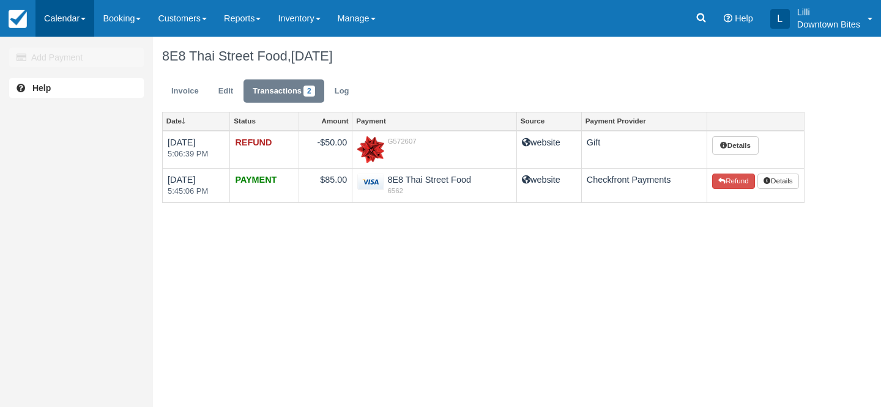
click at [62, 20] on link "Calendar" at bounding box center [64, 18] width 59 height 37
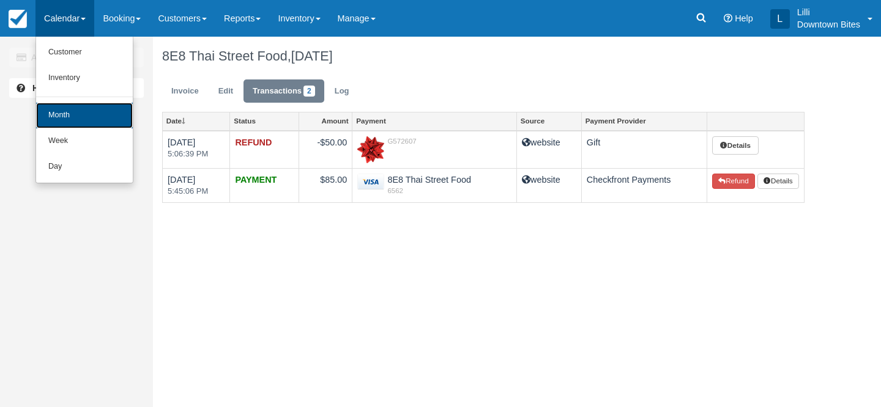
click at [64, 121] on link "Month" at bounding box center [84, 116] width 97 height 26
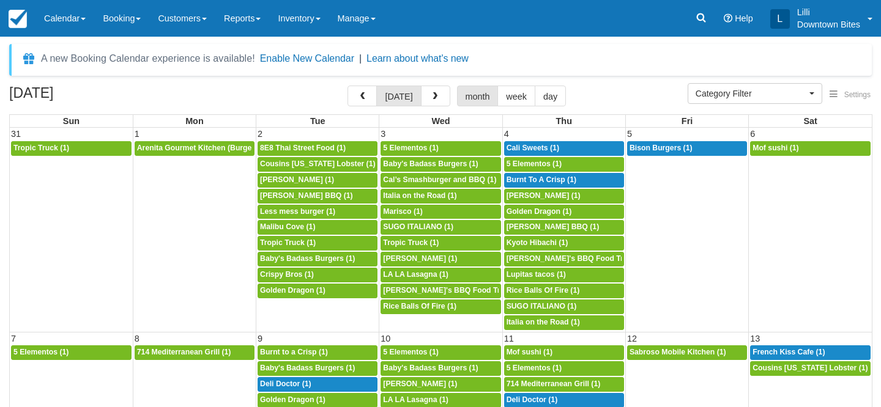
select select
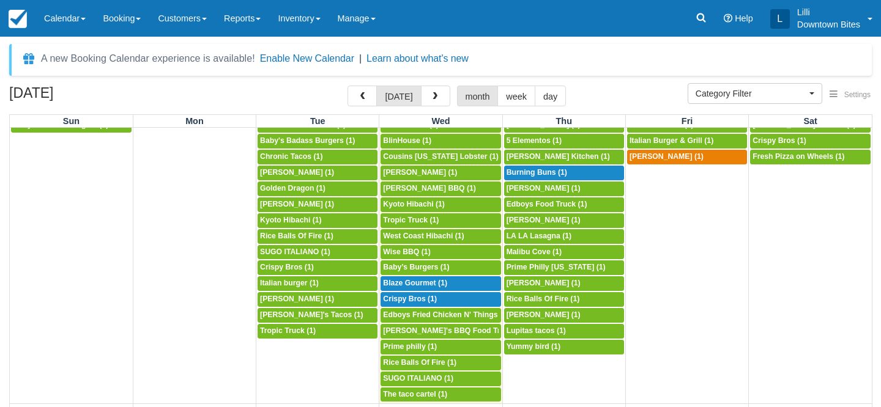
scroll to position [478, 0]
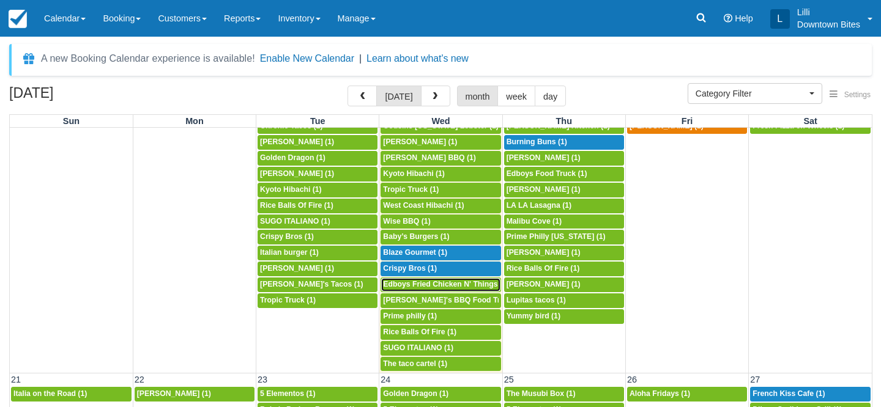
click at [424, 288] on span "Edboys Fried Chicken N' Things (1)" at bounding box center [445, 284] width 125 height 9
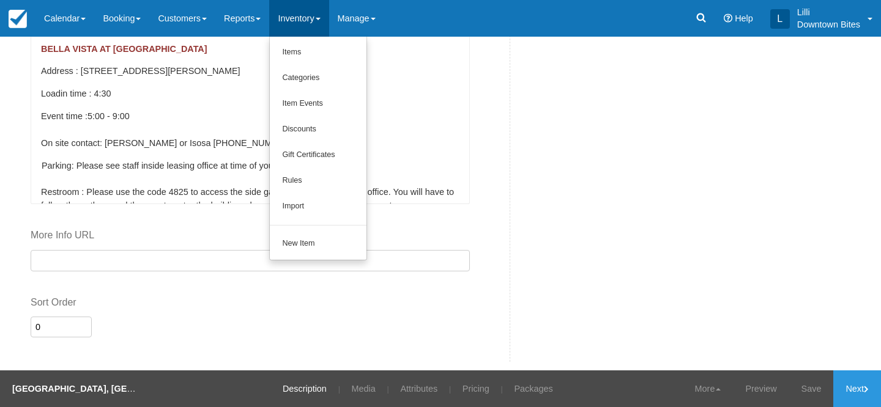
scroll to position [22, 0]
click at [304, 48] on link "Items" at bounding box center [318, 53] width 97 height 26
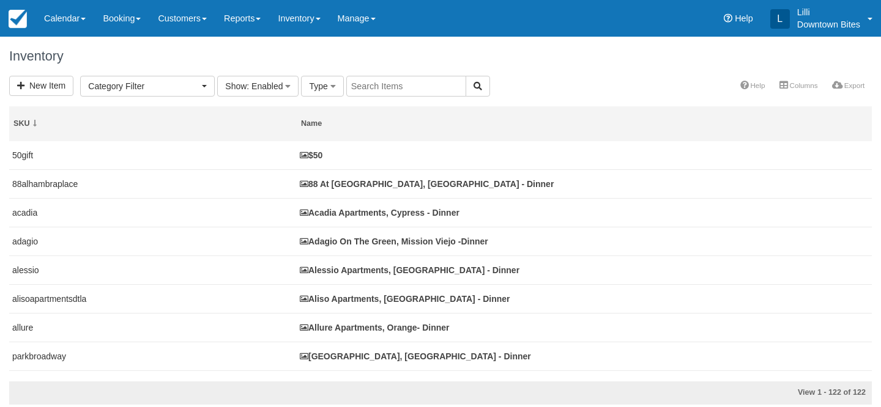
select select
click at [406, 80] on input "text" at bounding box center [406, 86] width 120 height 21
type input "88"
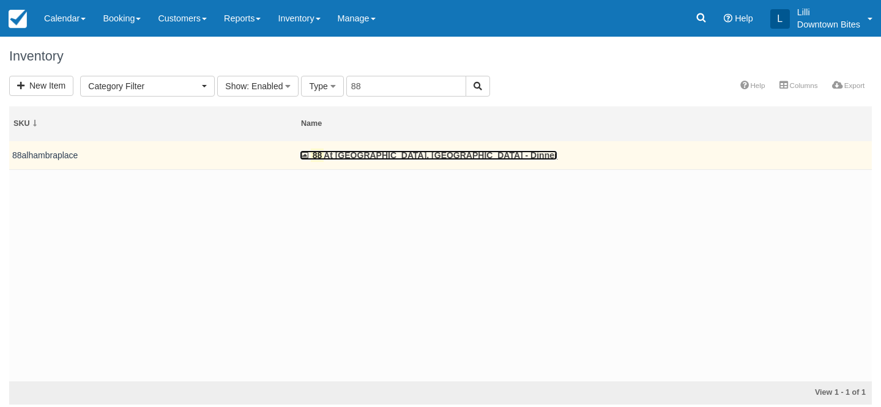
click at [381, 158] on link "88 At Alhambra Place, Alhambra - Dinner" at bounding box center [429, 156] width 258 height 10
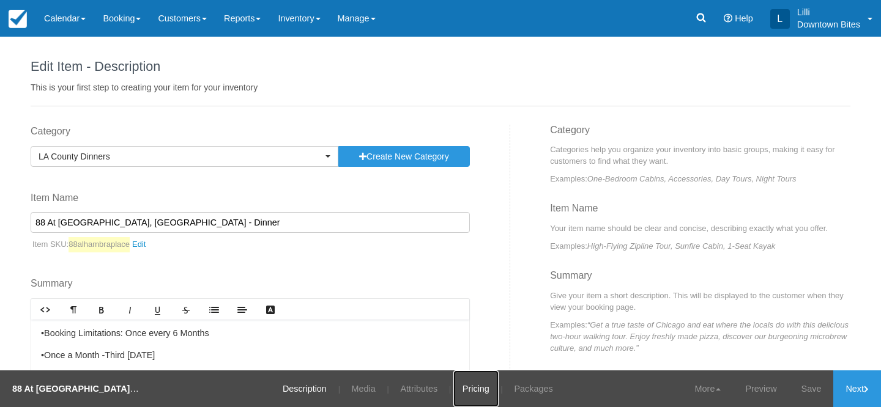
click at [480, 385] on link "Pricing" at bounding box center [475, 389] width 45 height 37
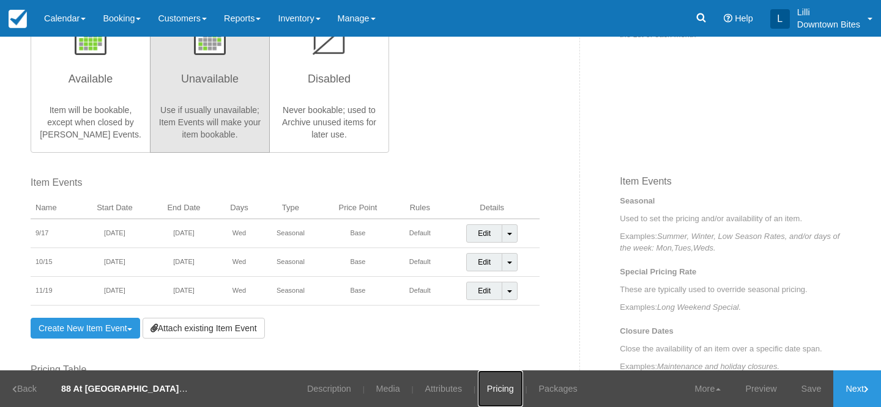
scroll to position [339, 0]
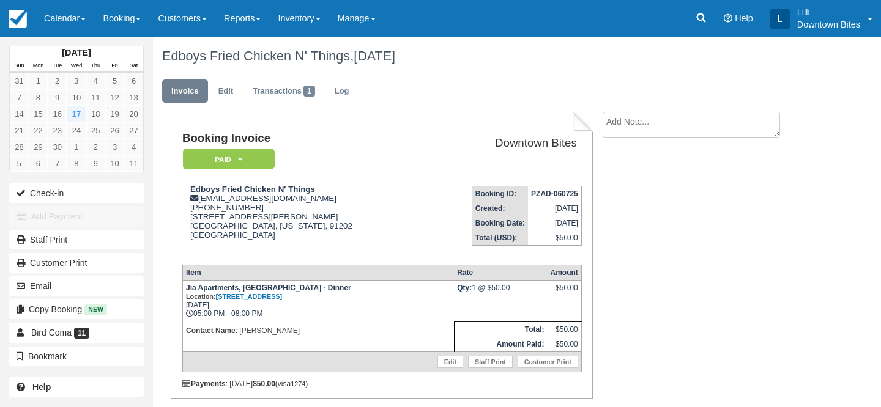
click at [75, 13] on link "Calendar" at bounding box center [64, 18] width 59 height 37
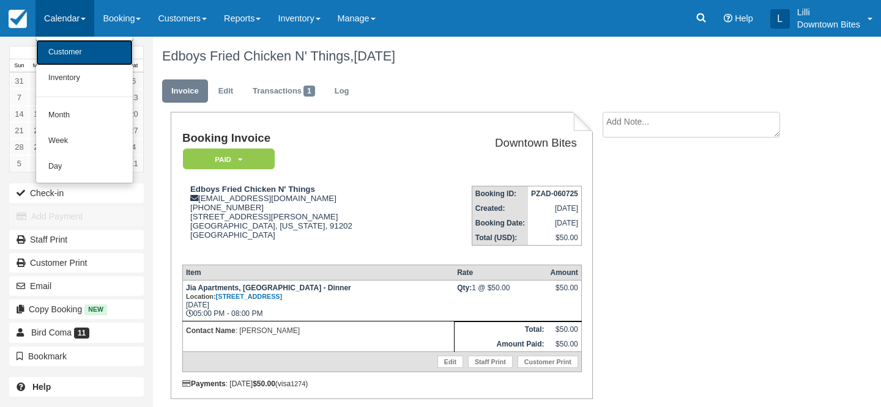
click at [76, 53] on link "Customer" at bounding box center [84, 53] width 97 height 26
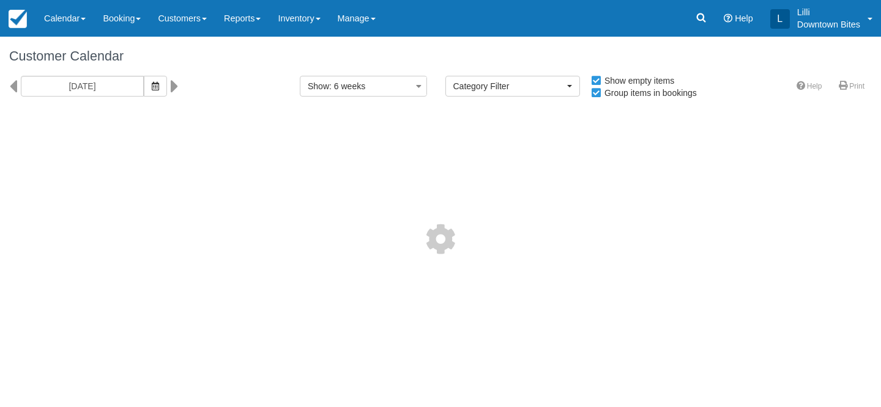
select select
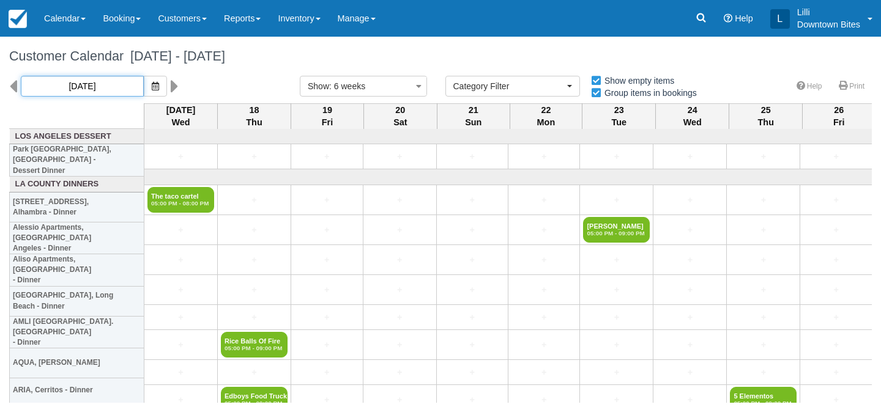
click at [92, 87] on input "[DATE]" at bounding box center [82, 86] width 123 height 21
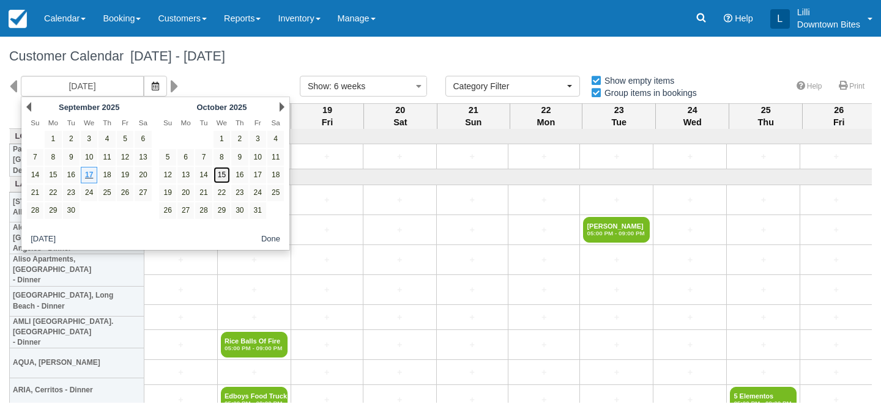
click at [220, 174] on link "15" at bounding box center [222, 175] width 17 height 17
type input "10/15/25"
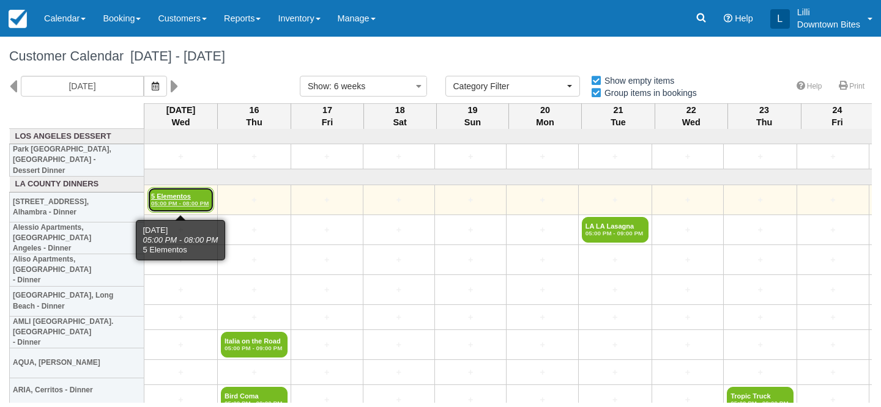
click at [184, 198] on link "5 Elementos 05:00 PM - 08:00 PM" at bounding box center [180, 200] width 67 height 26
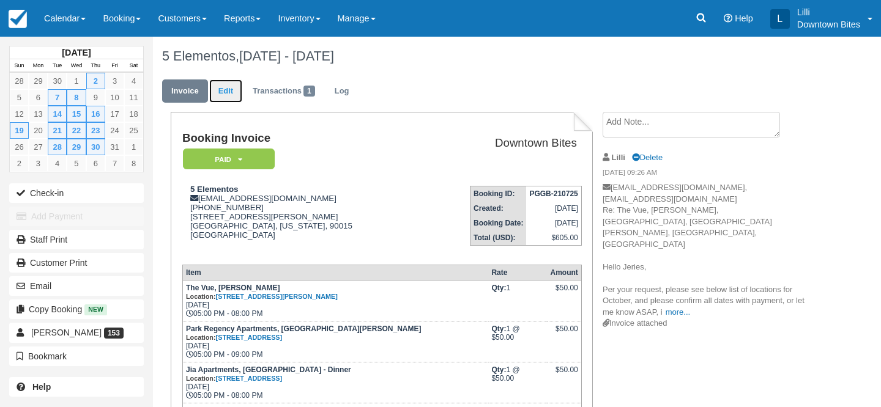
click at [220, 90] on link "Edit" at bounding box center [225, 92] width 33 height 24
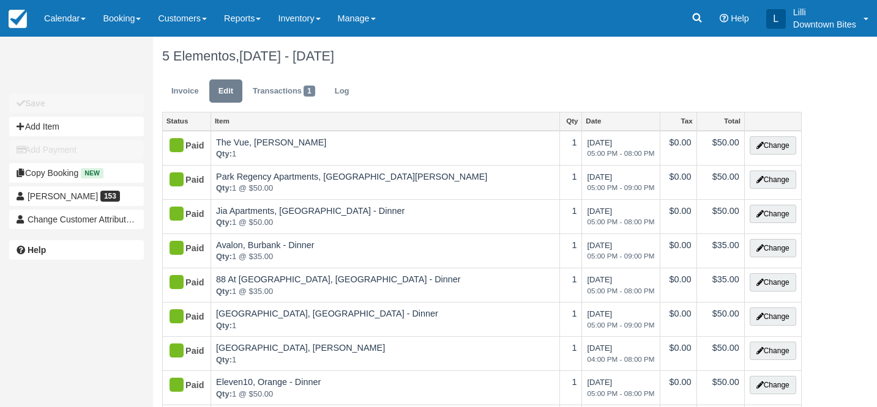
type input "[PHONE_NUMBER]"
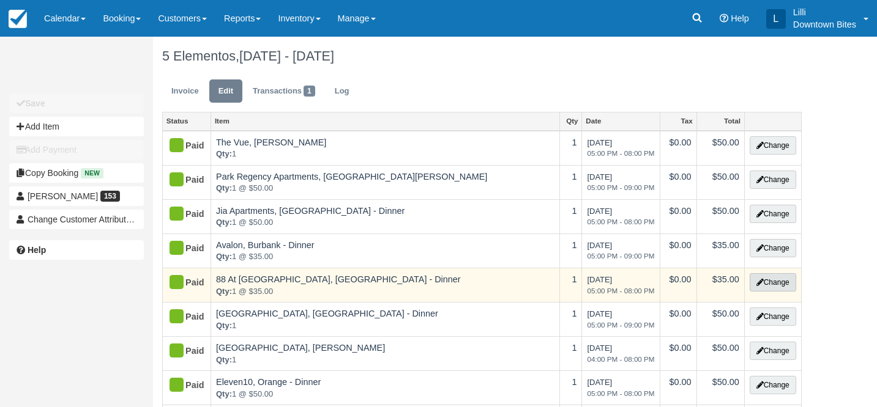
click at [774, 287] on button "Change" at bounding box center [772, 282] width 46 height 18
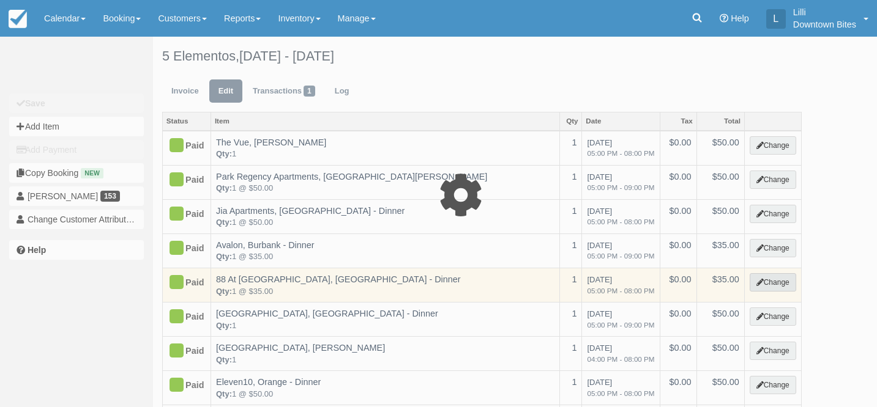
select select "2"
type input "35.00"
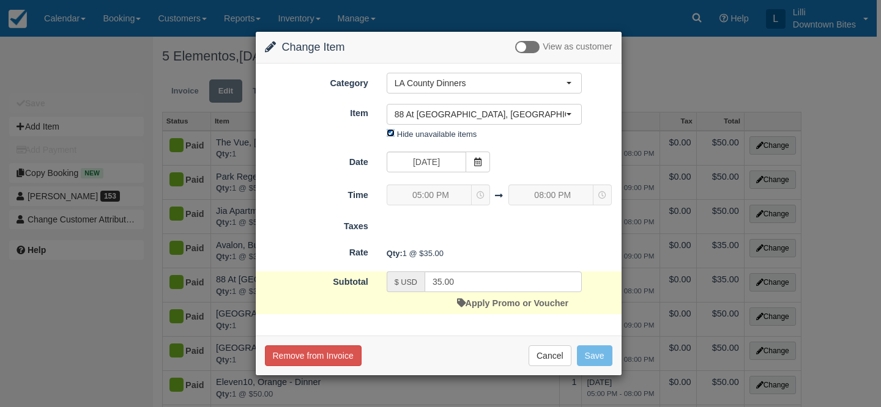
click at [387, 133] on input "Hide unavailable items" at bounding box center [391, 133] width 8 height 8
checkbox input "false"
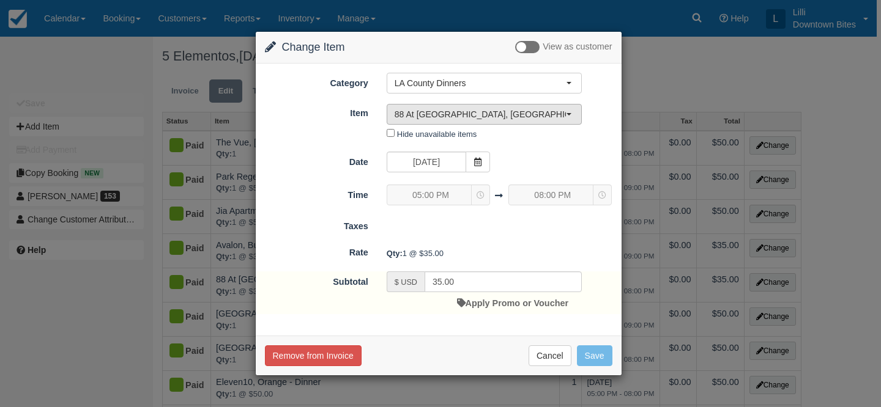
click at [423, 116] on span "88 At [GEOGRAPHIC_DATA], [GEOGRAPHIC_DATA] - Dinner" at bounding box center [480, 114] width 171 height 12
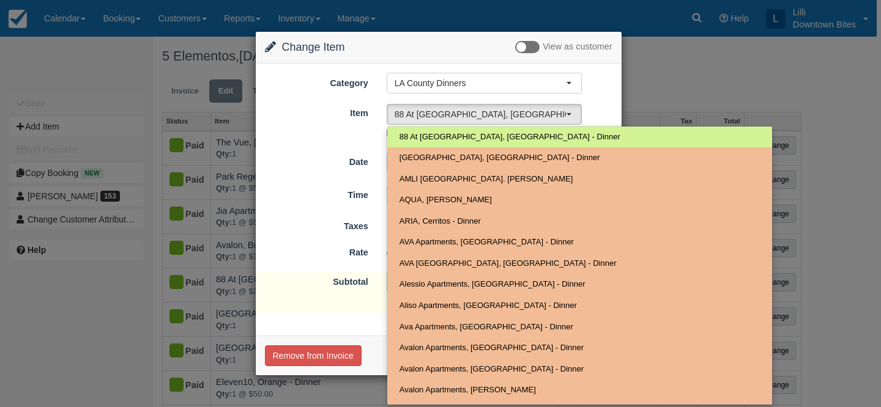
click at [665, 51] on div "Change Item Add Item View as customer Category LA County Dinners Orange County …" at bounding box center [440, 203] width 881 height 407
